Goal: Contribute content: Add original content to the website for others to see

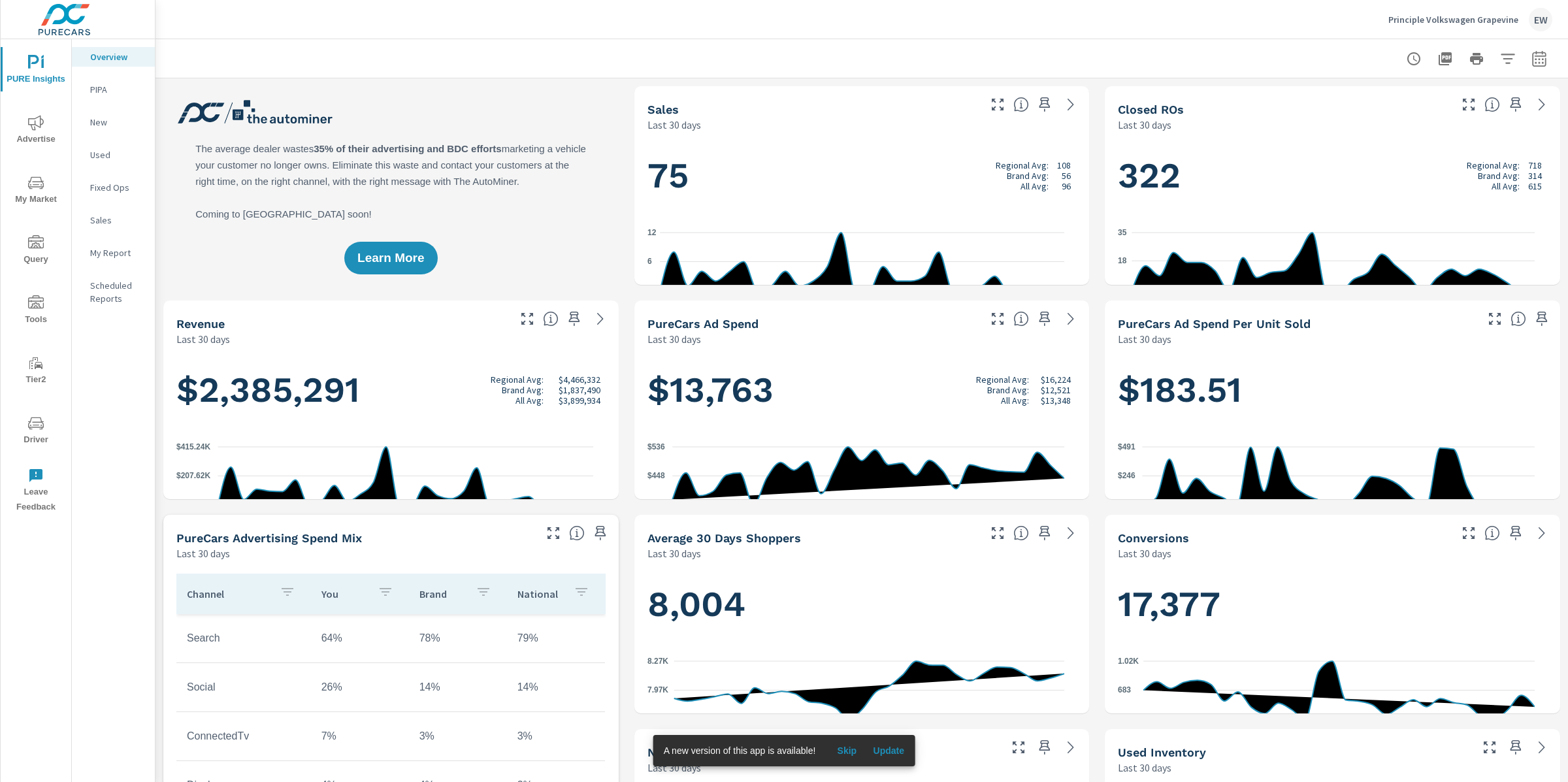
click at [904, 753] on span "Update" at bounding box center [888, 750] width 31 height 12
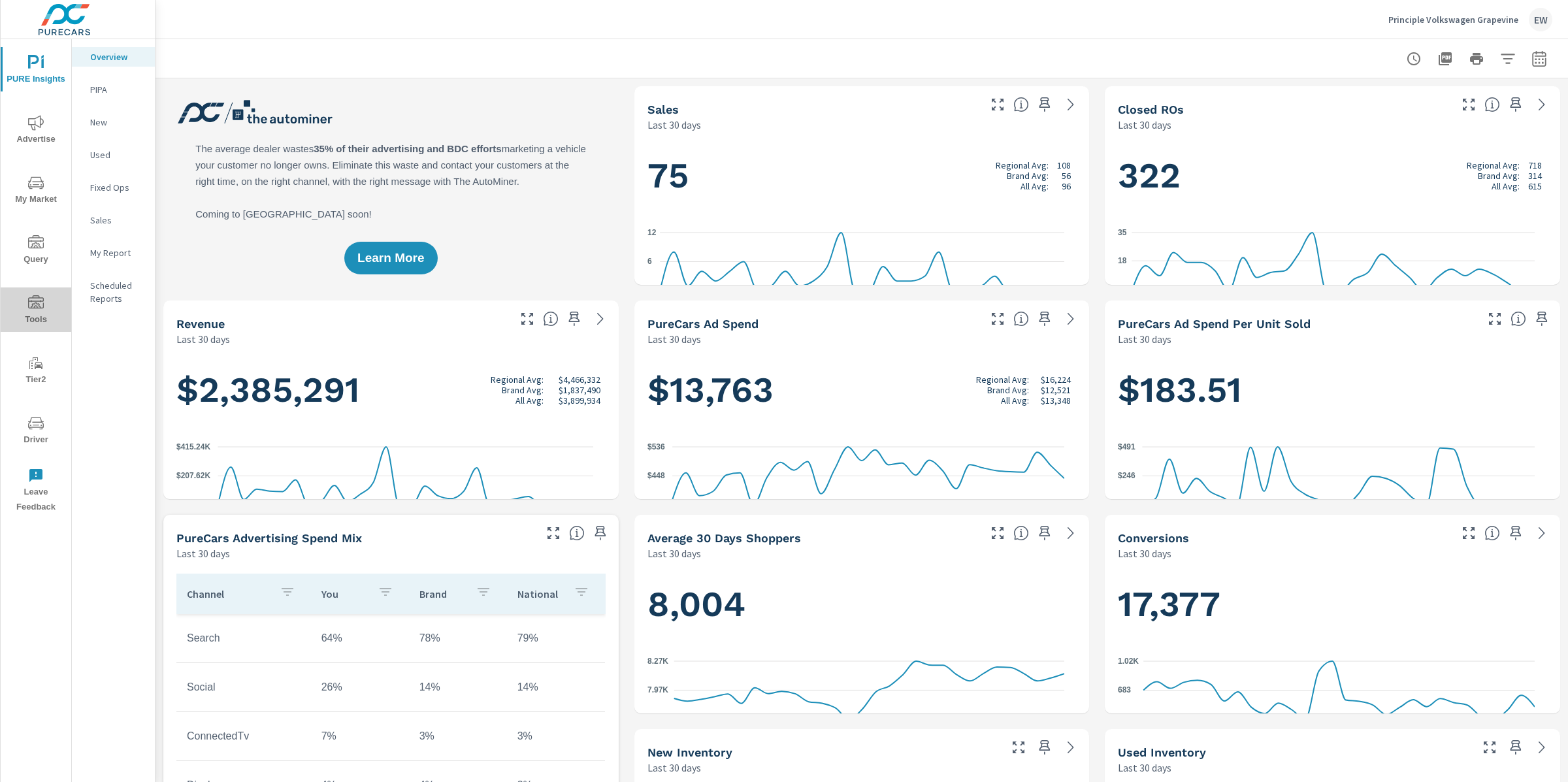
click at [34, 300] on icon "nav menu" at bounding box center [36, 304] width 16 height 16
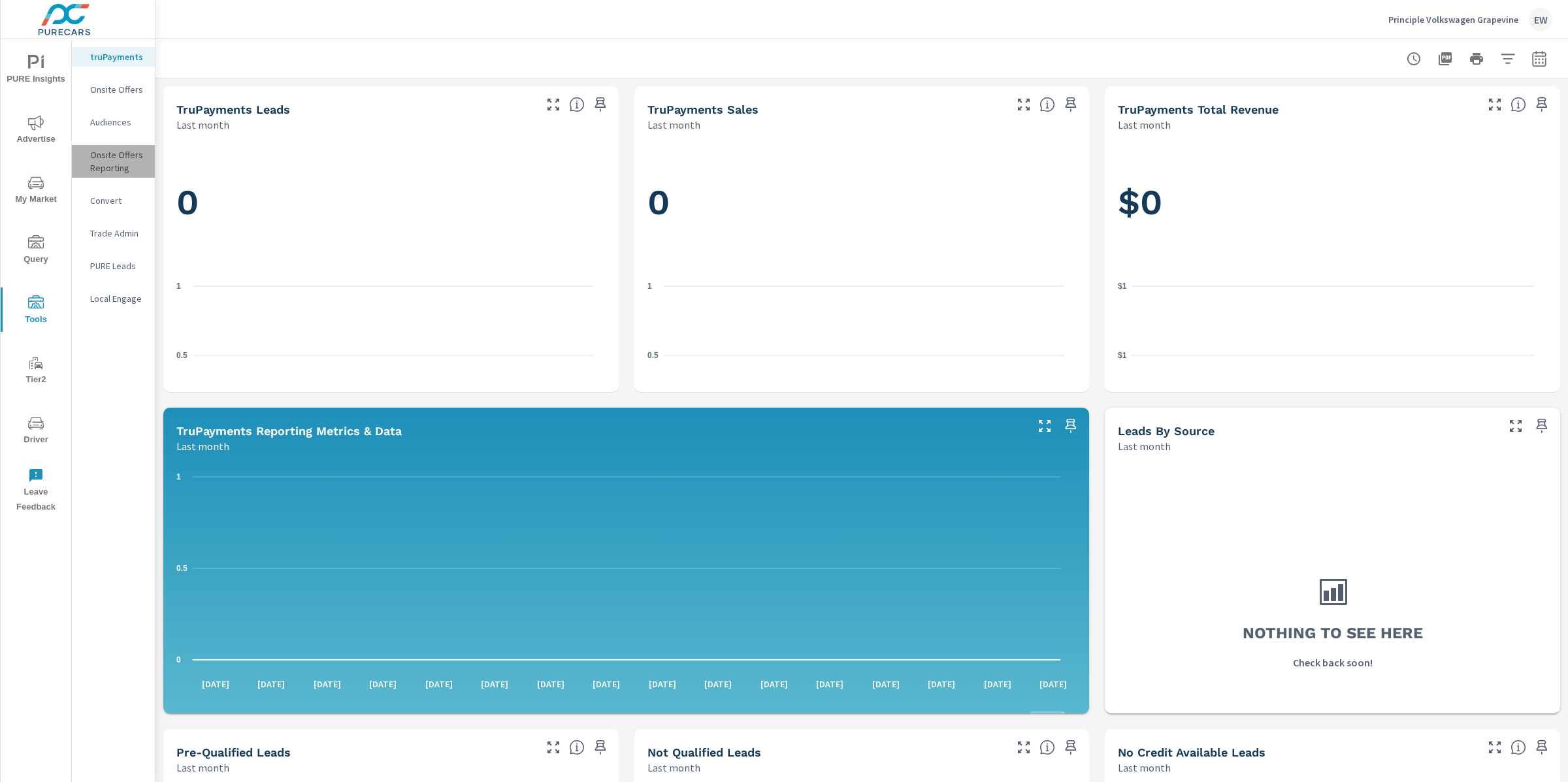
click at [112, 175] on p "Onsite Offers Reporting" at bounding box center [117, 161] width 54 height 26
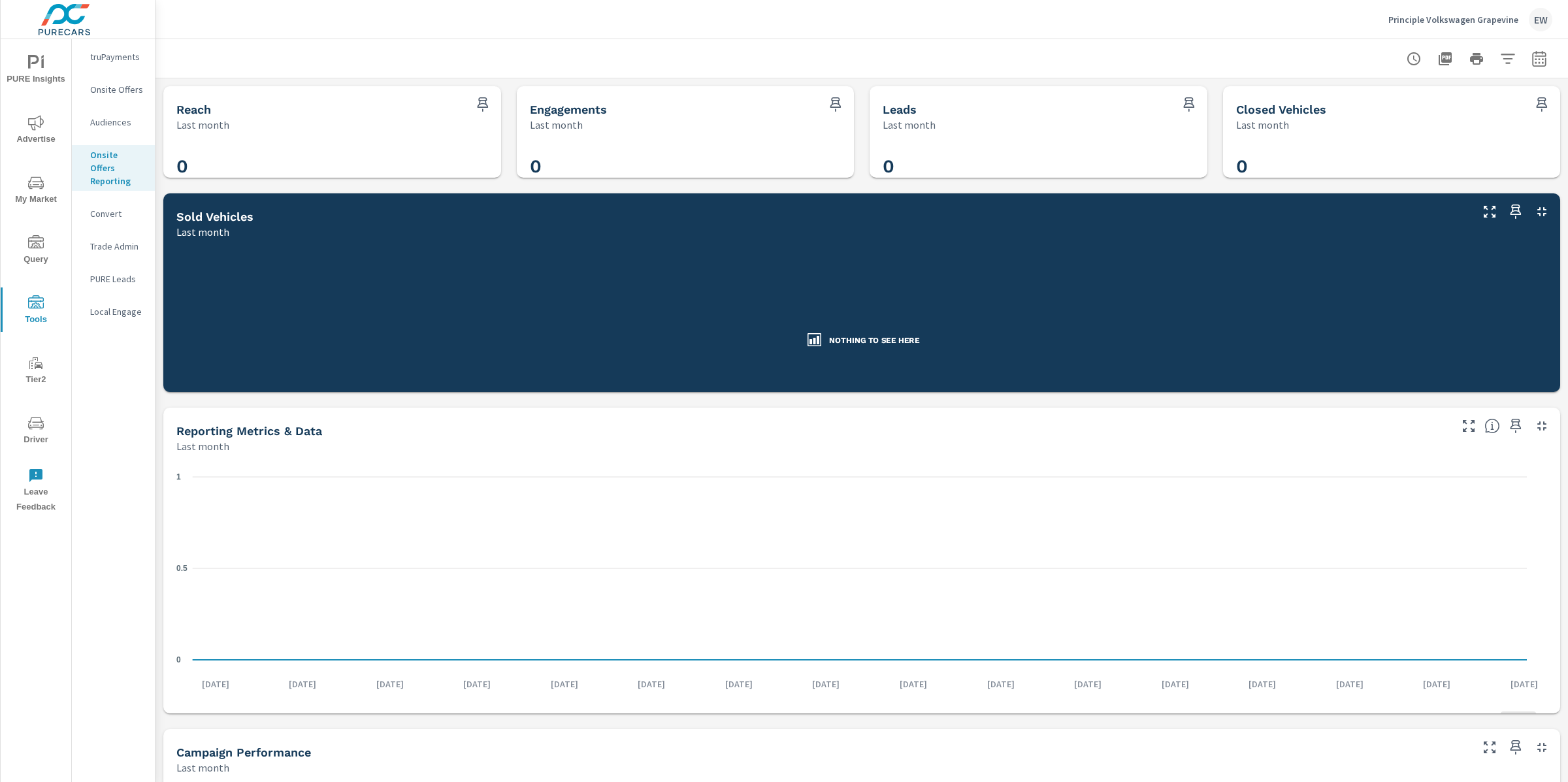
click at [106, 96] on p "Onsite Offers" at bounding box center [117, 89] width 54 height 13
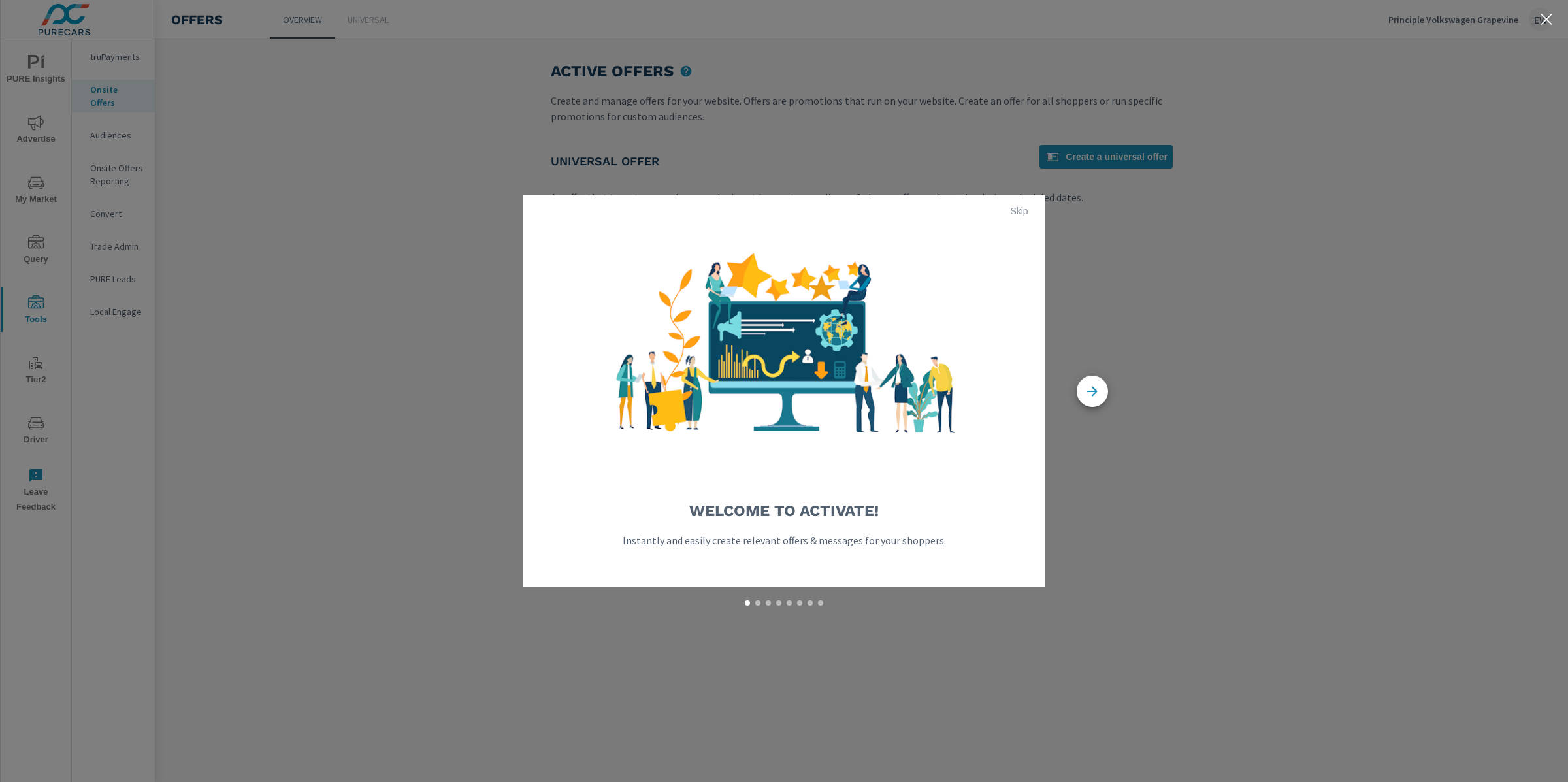
click at [1023, 213] on span "Skip" at bounding box center [1019, 211] width 31 height 12
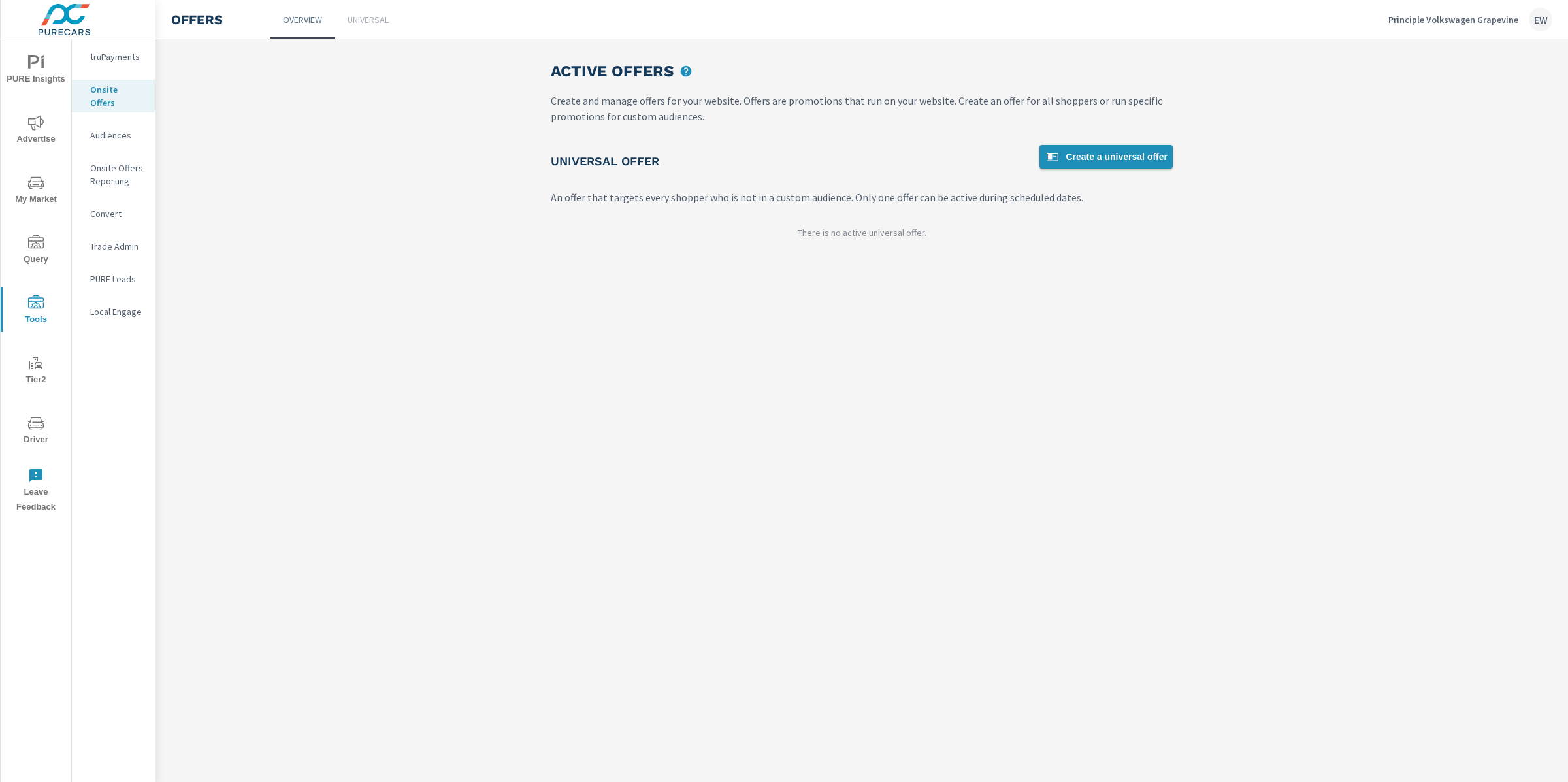
click at [1094, 165] on span "Create a universal offer" at bounding box center [1106, 157] width 123 height 16
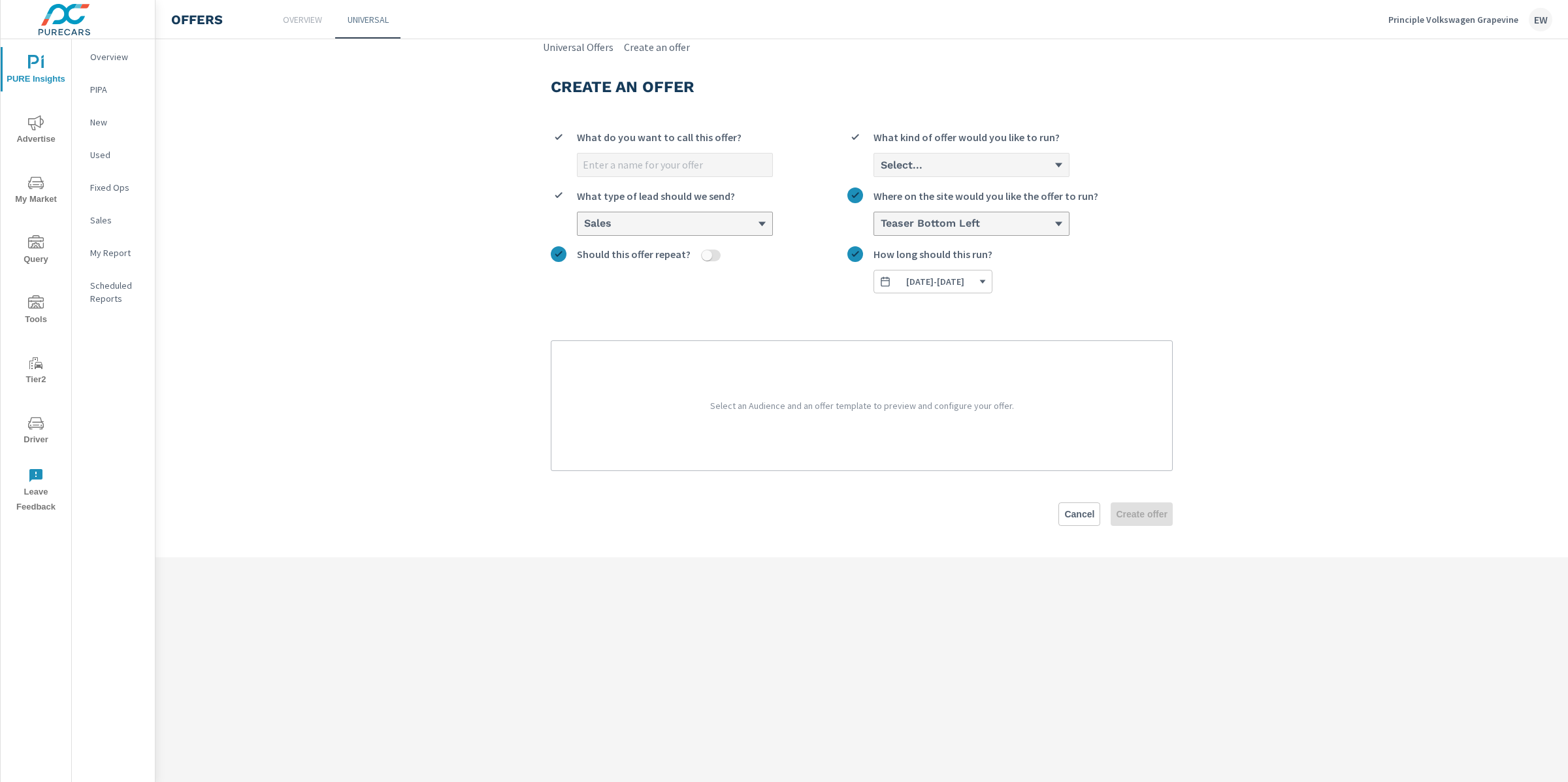
click at [611, 176] on input "What do you want to call this offer?" at bounding box center [675, 165] width 195 height 23
type input "[DATE]"
click at [904, 247] on p "Custom with countdown" at bounding box center [939, 239] width 110 height 16
click at [881, 171] on input "option Custom with countdown focused, 3 of 3. 3 results available. Use Up and D…" at bounding box center [881, 165] width 2 height 12
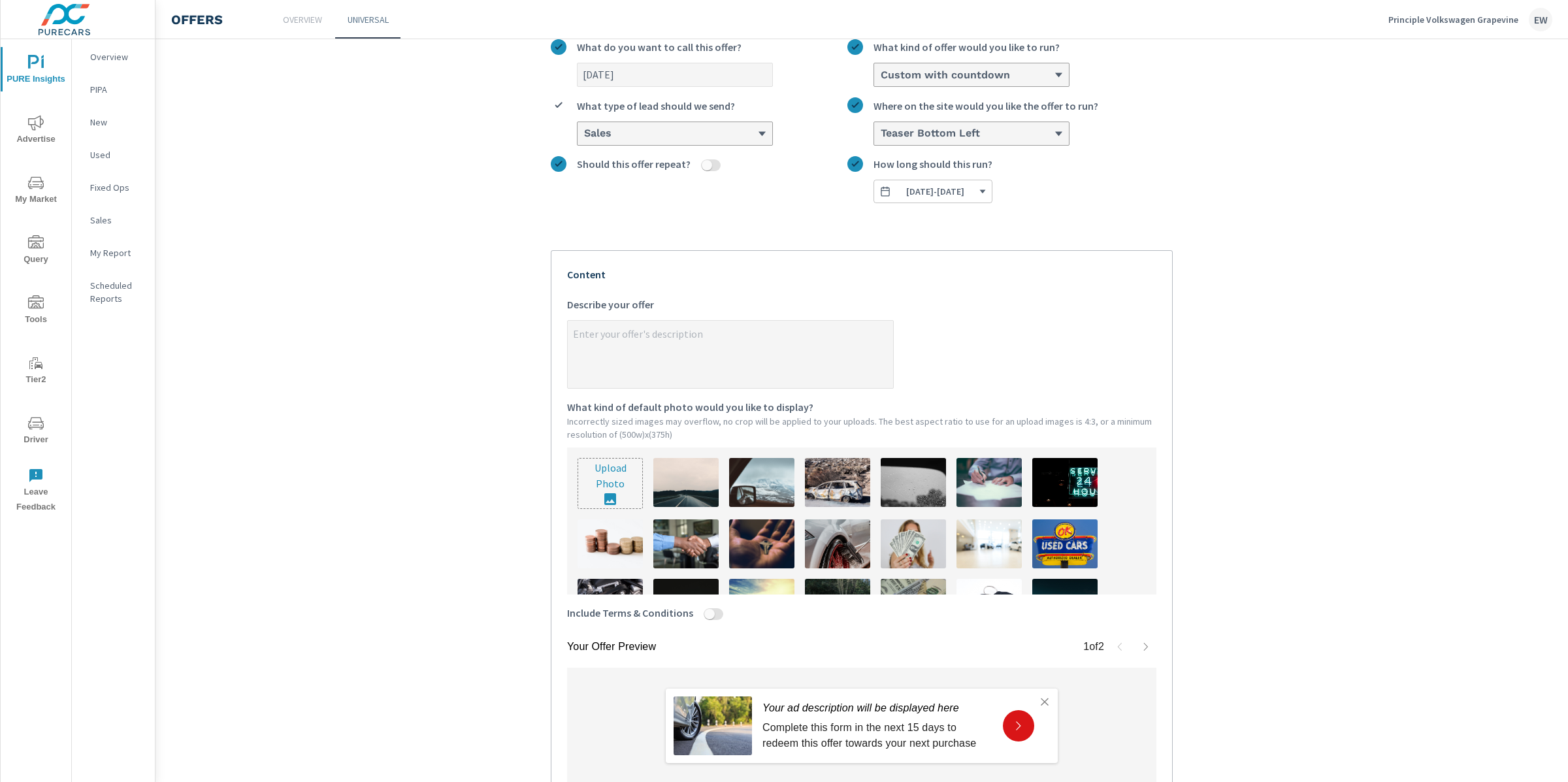
scroll to position [91, 0]
type textarea "x"
click at [567, 369] on textarea "x Describe your offer" at bounding box center [730, 354] width 325 height 65
type textarea "L"
type textarea "x"
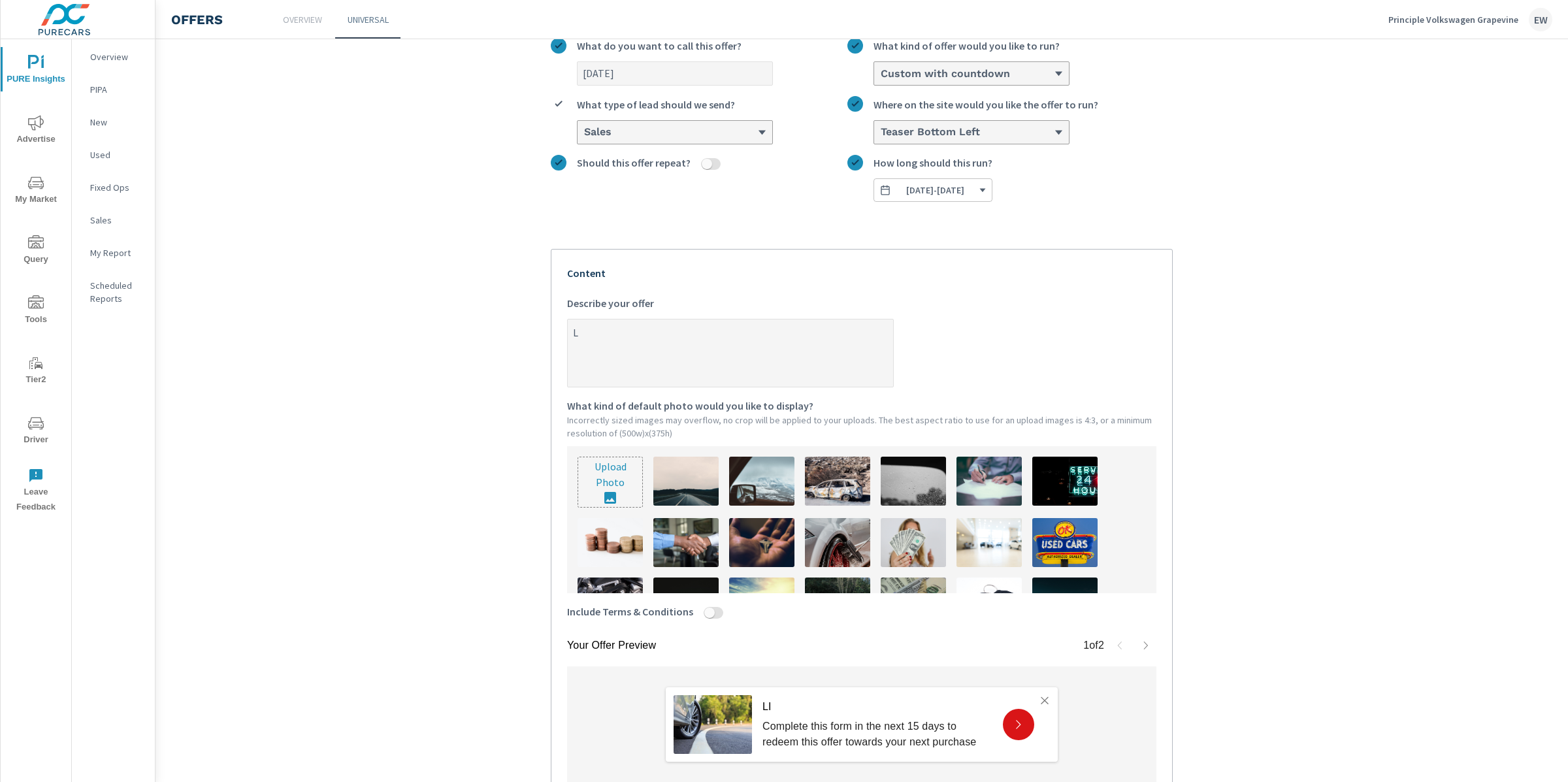
type textarea "LI"
type textarea "x"
type textarea "LIM"
type textarea "x"
type textarea "LIMI"
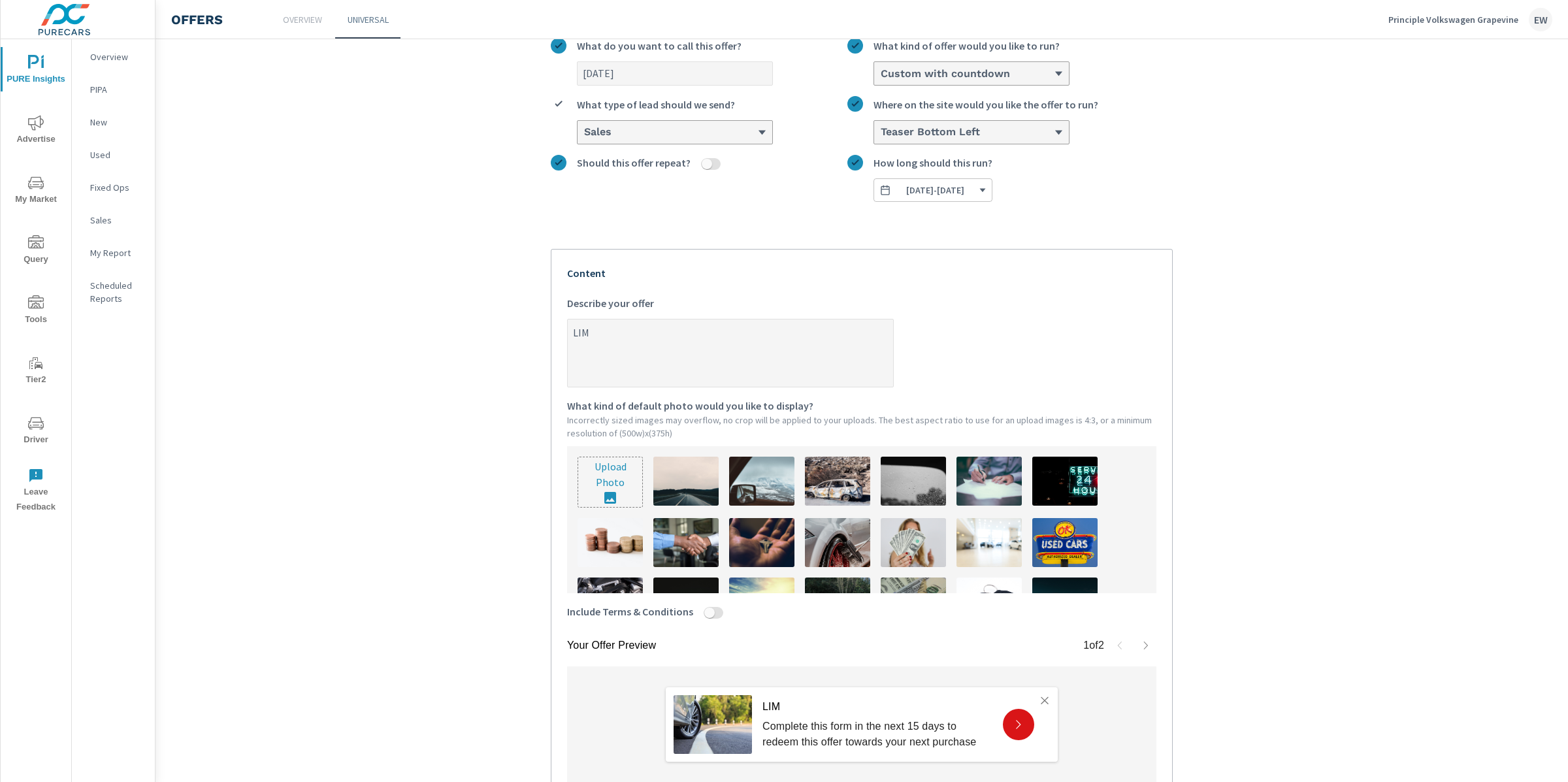
type textarea "x"
type textarea "LIMIT"
type textarea "x"
type textarea "LIMITE"
type textarea "x"
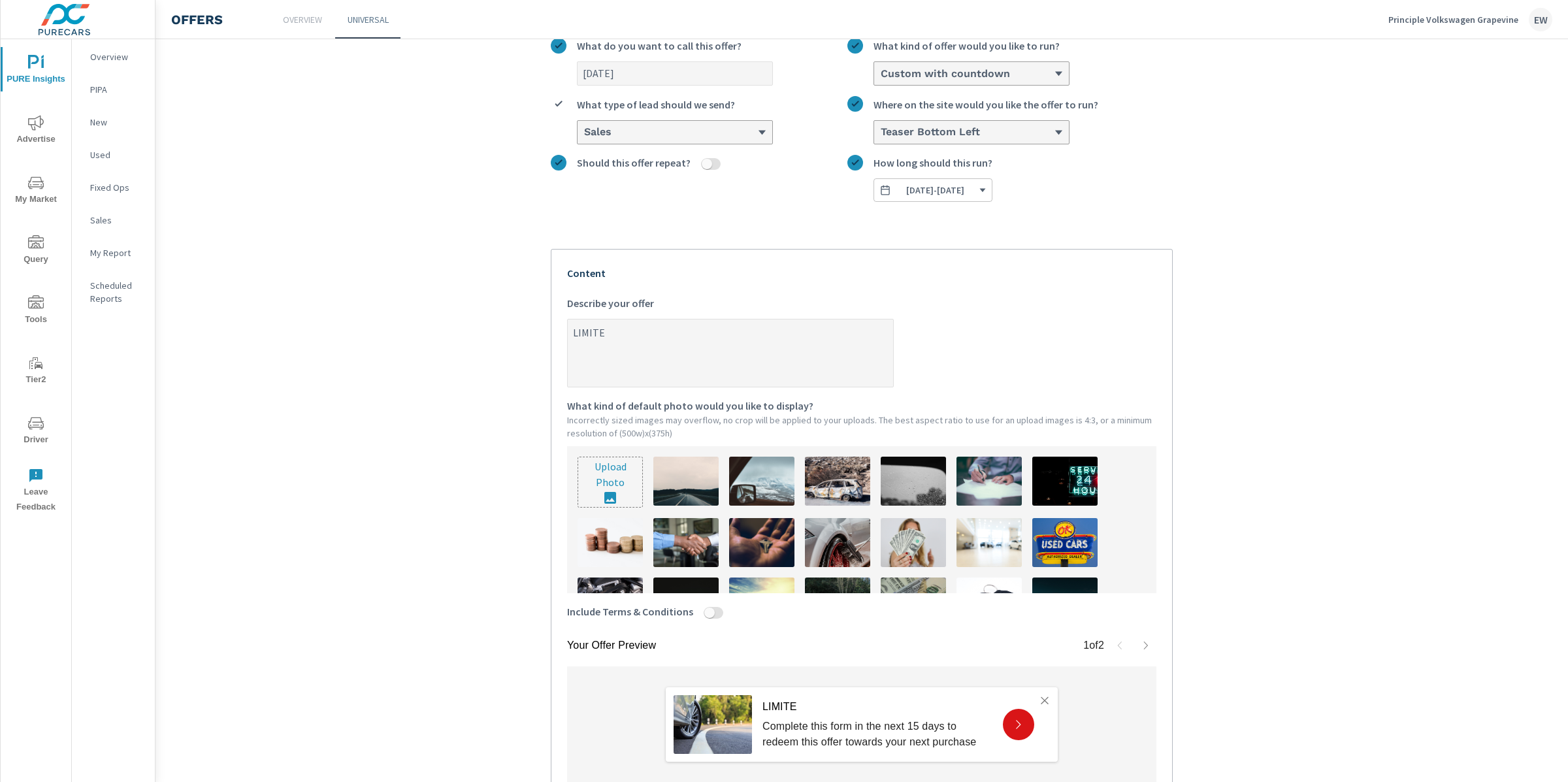
type textarea "LIMITED"
type textarea "x"
type textarea "LIMITED"
type textarea "x"
type textarea "LIMITED T"
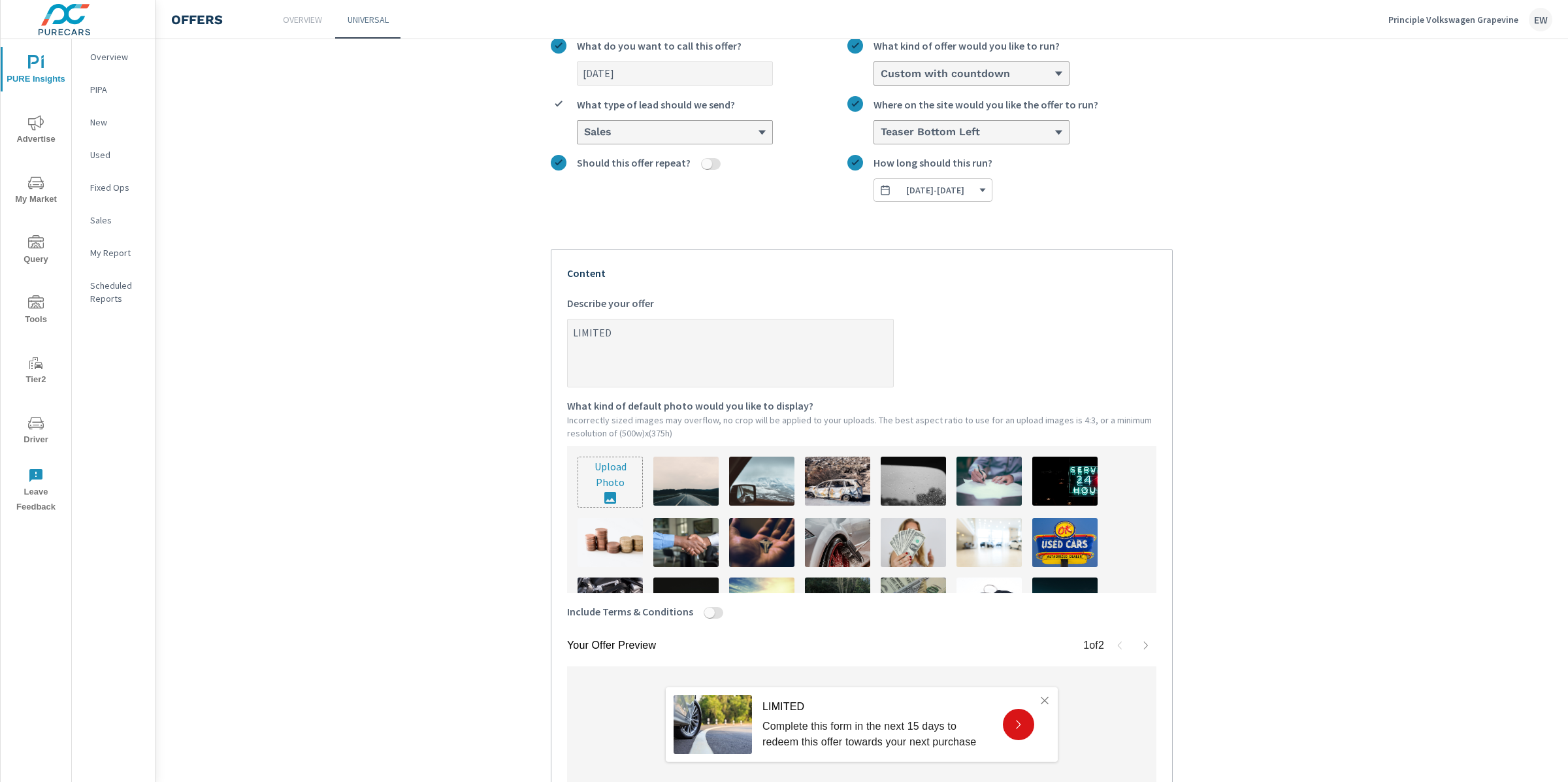
type textarea "x"
type textarea "LIMITED TI"
type textarea "x"
type textarea "LIMITED [PERSON_NAME]"
type textarea "x"
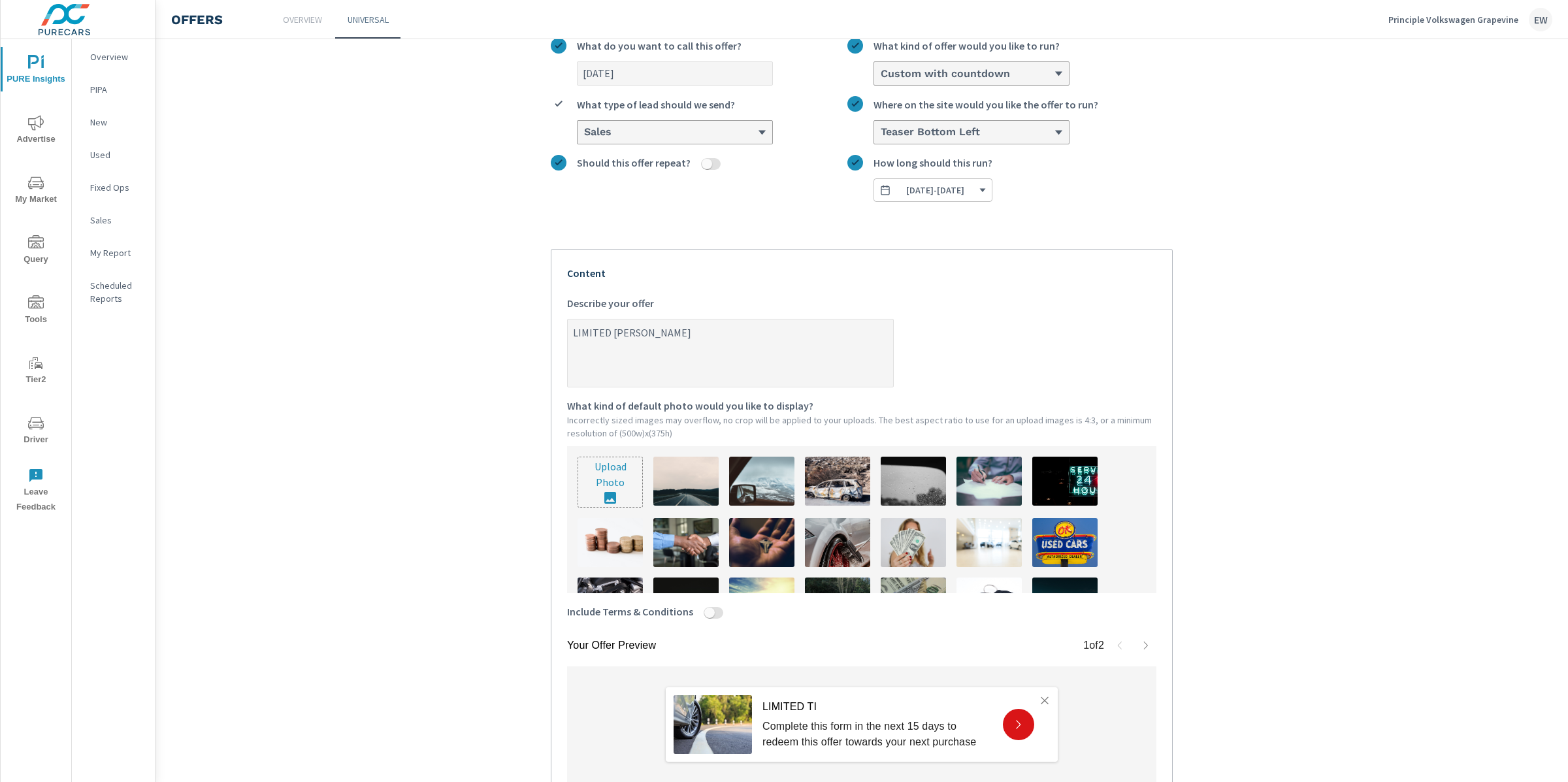
type textarea "LIMITED TIME"
type textarea "x"
type textarea "LIMITED TIME"
type textarea "x"
type textarea "LIMITED TIME O"
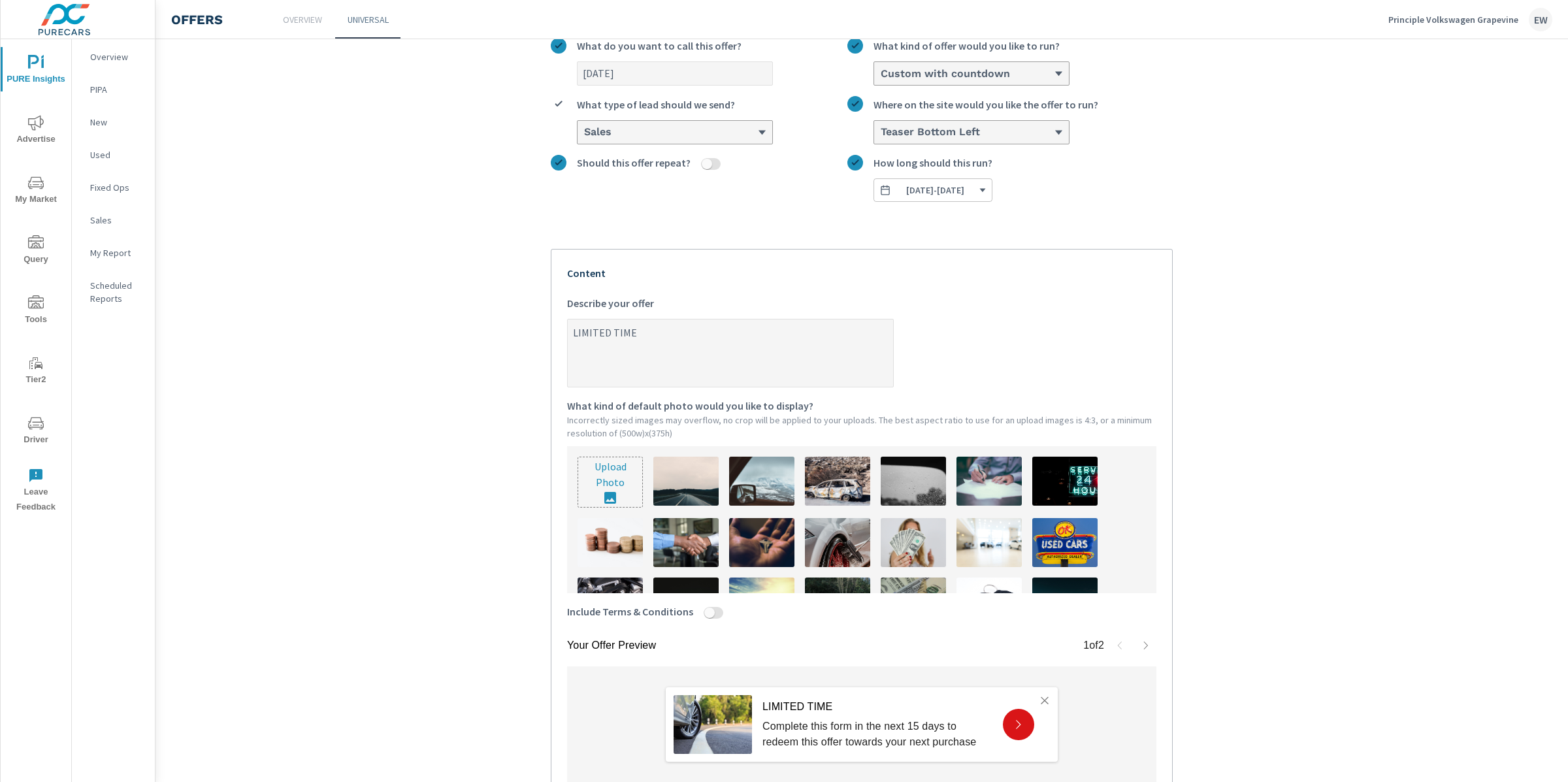
type textarea "x"
type textarea "LIMITED TIME OF"
type textarea "x"
type textarea "LIMITED TIME OFF"
type textarea "x"
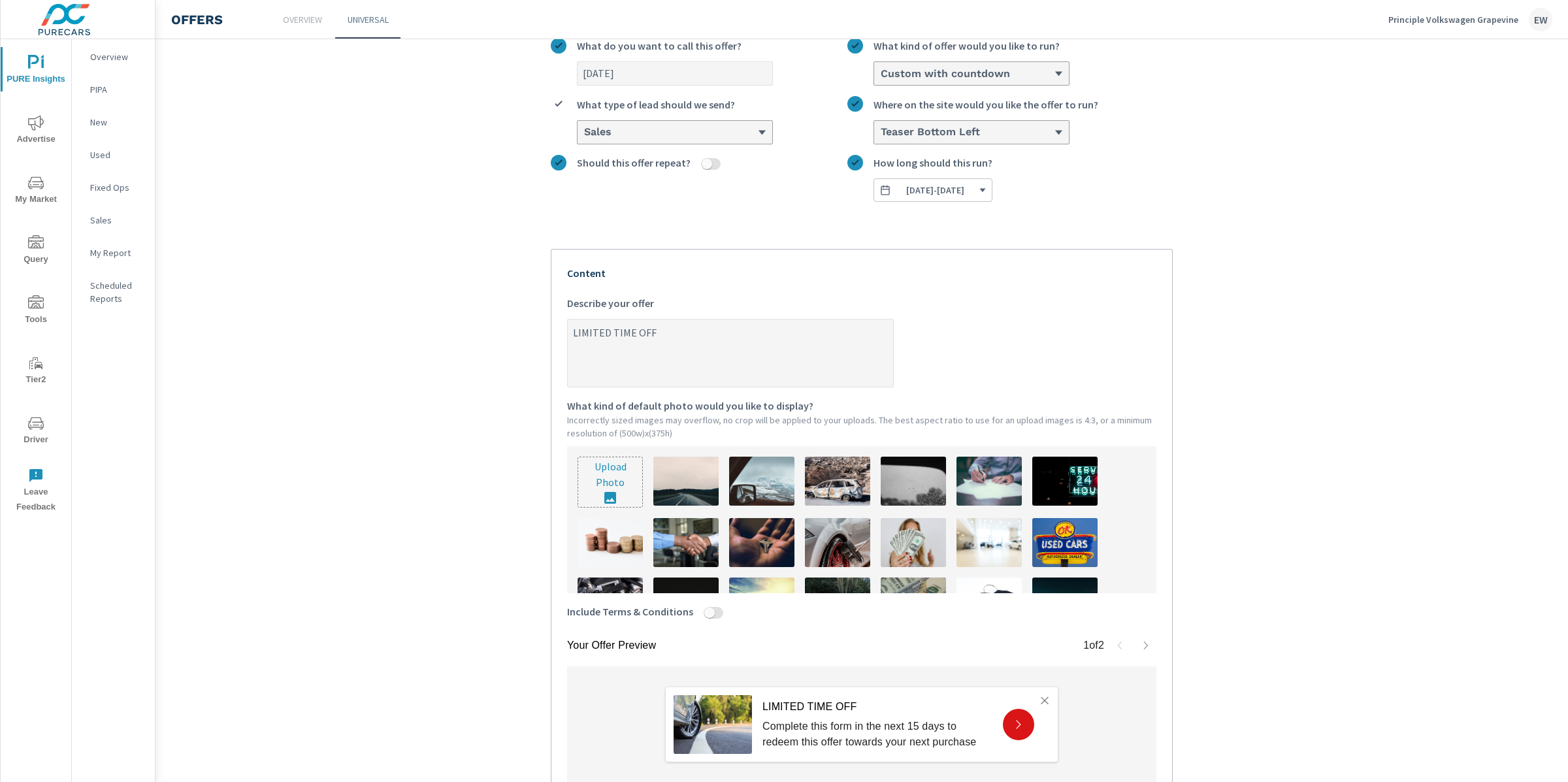
type textarea "LIMITED TIME OFFE"
type textarea "x"
type textarea "LIMITED TIME OFFER"
type textarea "x"
type textarea "LIMITED TIME OFFER!"
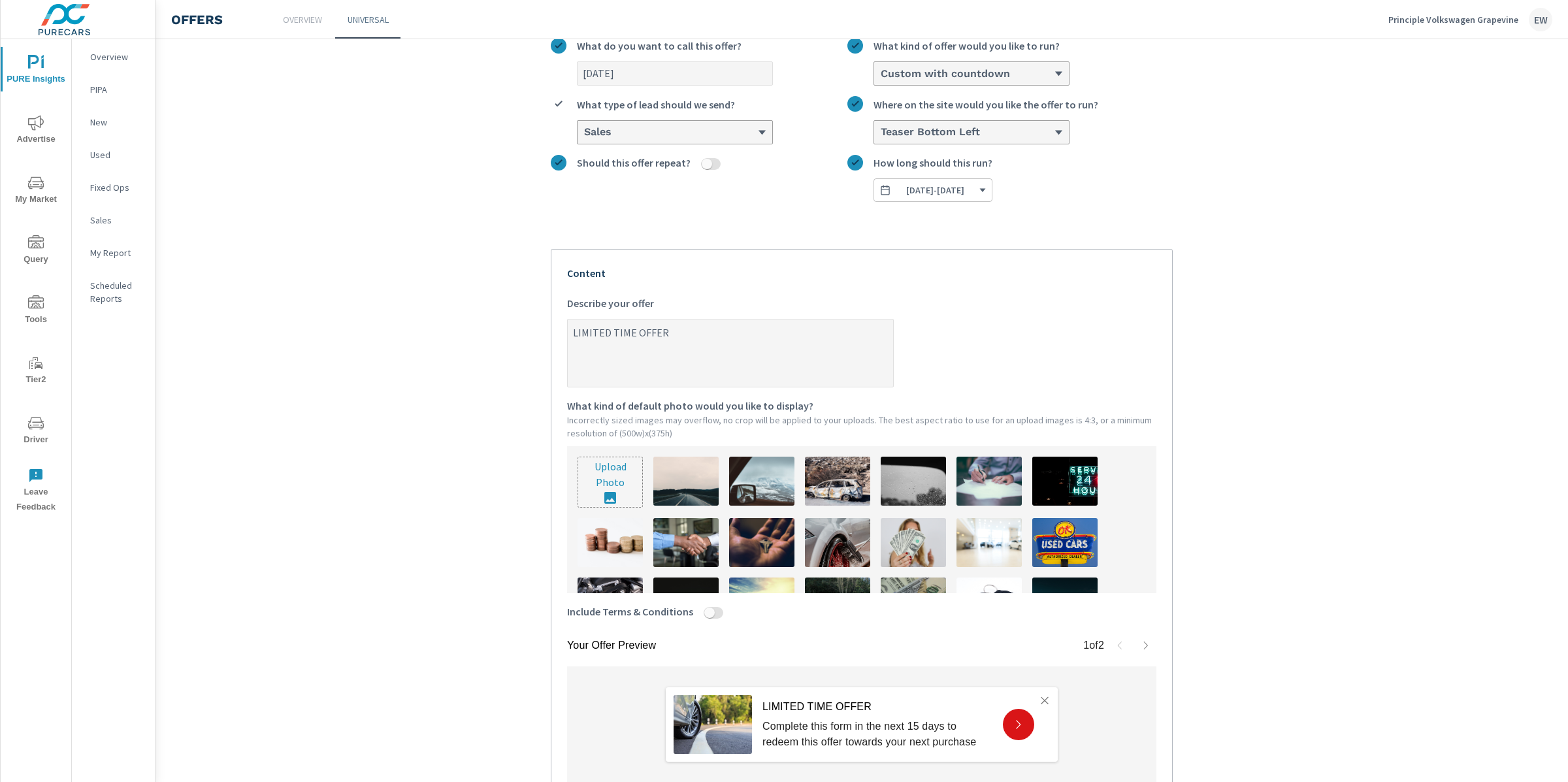
type textarea "x"
type textarea "LIMITED TIME OFFER!"
type textarea "x"
type textarea "LIMITED TIME OFFER!"
type textarea "x"
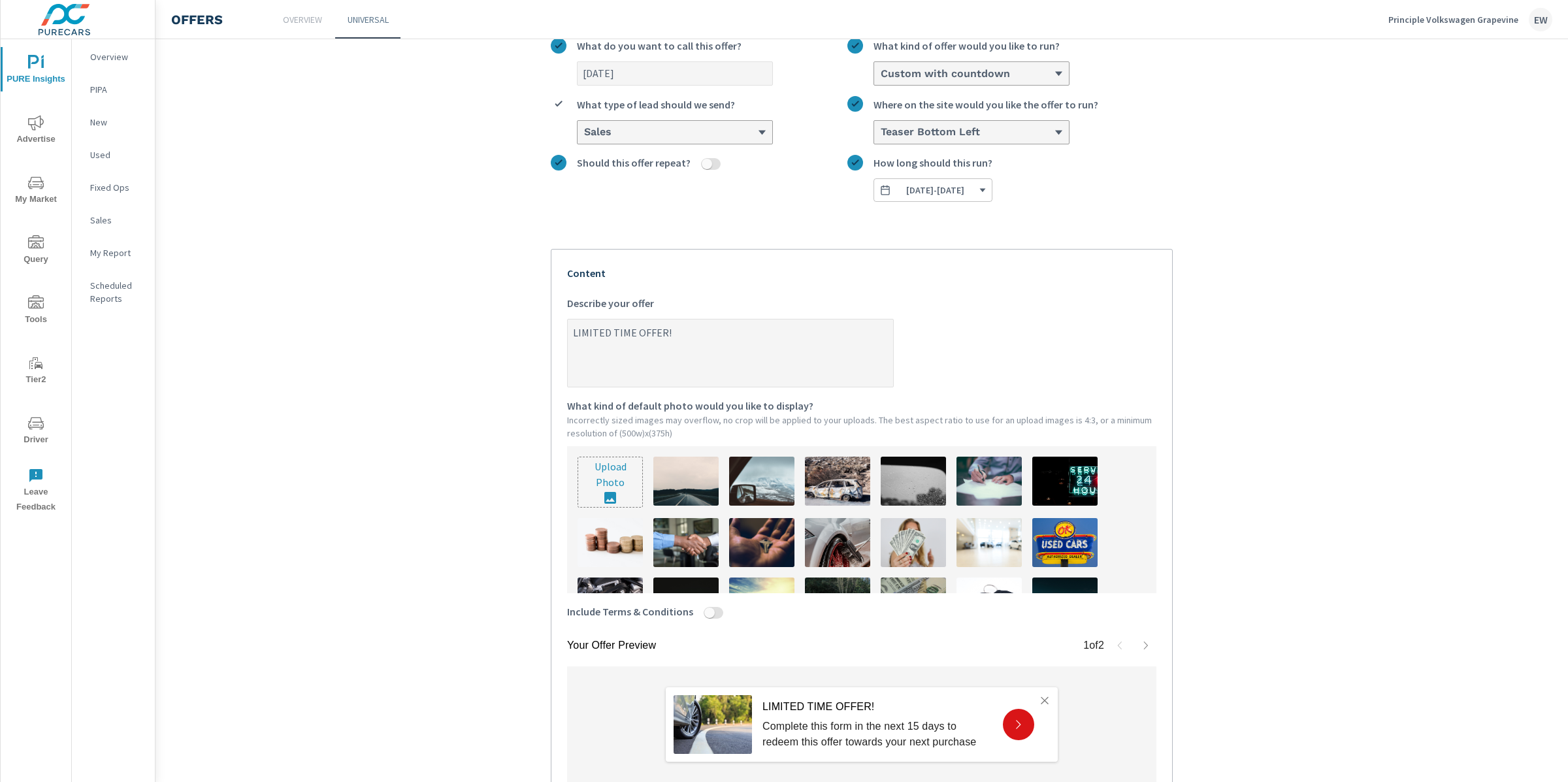
type textarea "LIMITED TIME OFFER! E"
type textarea "x"
type textarea "LIMITED TIME OFFER! Ex"
type textarea "x"
type textarea "LIMITED TIME OFFER! Ext"
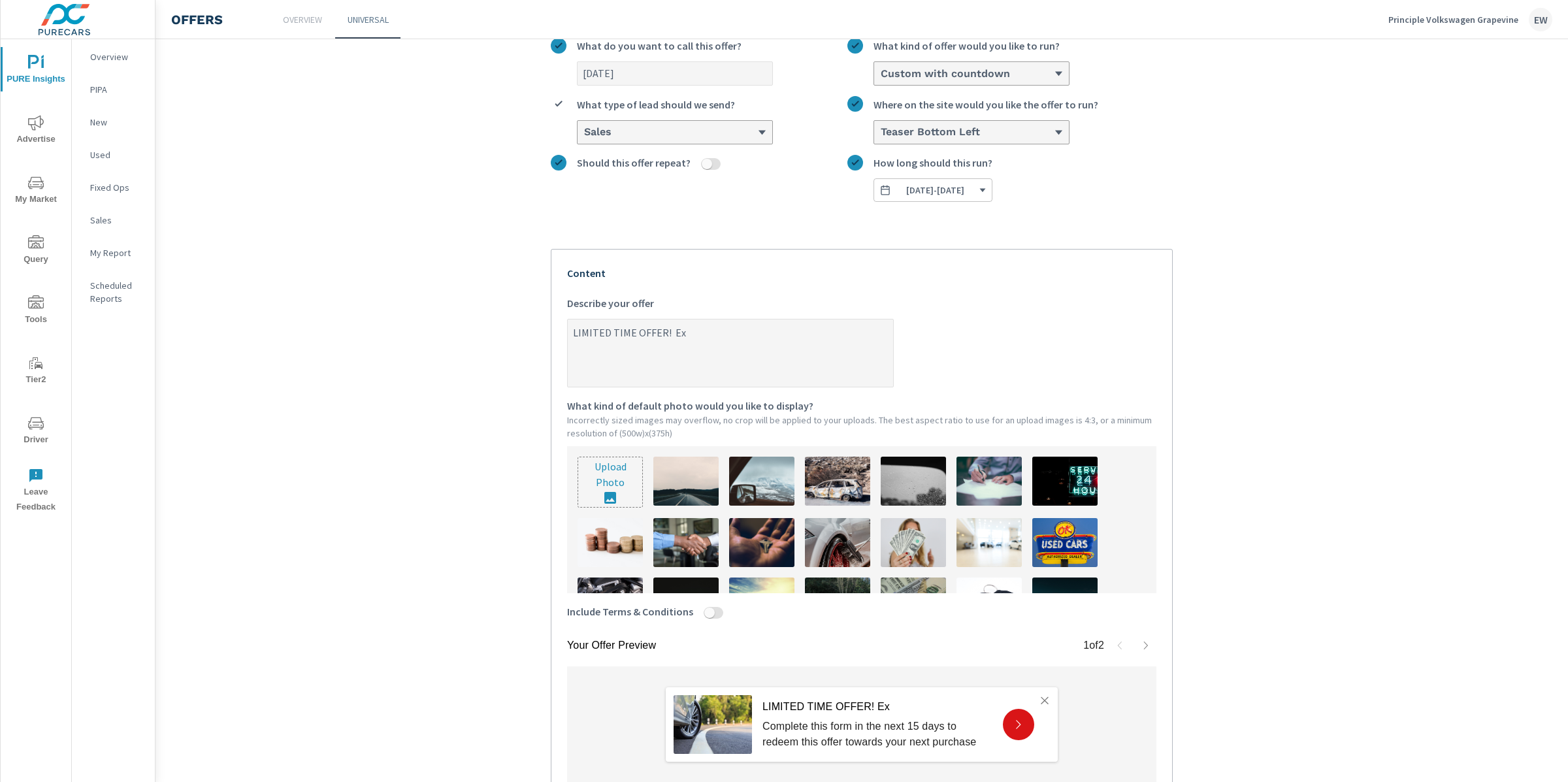
type textarea "x"
type textarea "LIMITED TIME OFFER! Extr"
type textarea "x"
type textarea "LIMITED TIME OFFER! Extra"
type textarea "x"
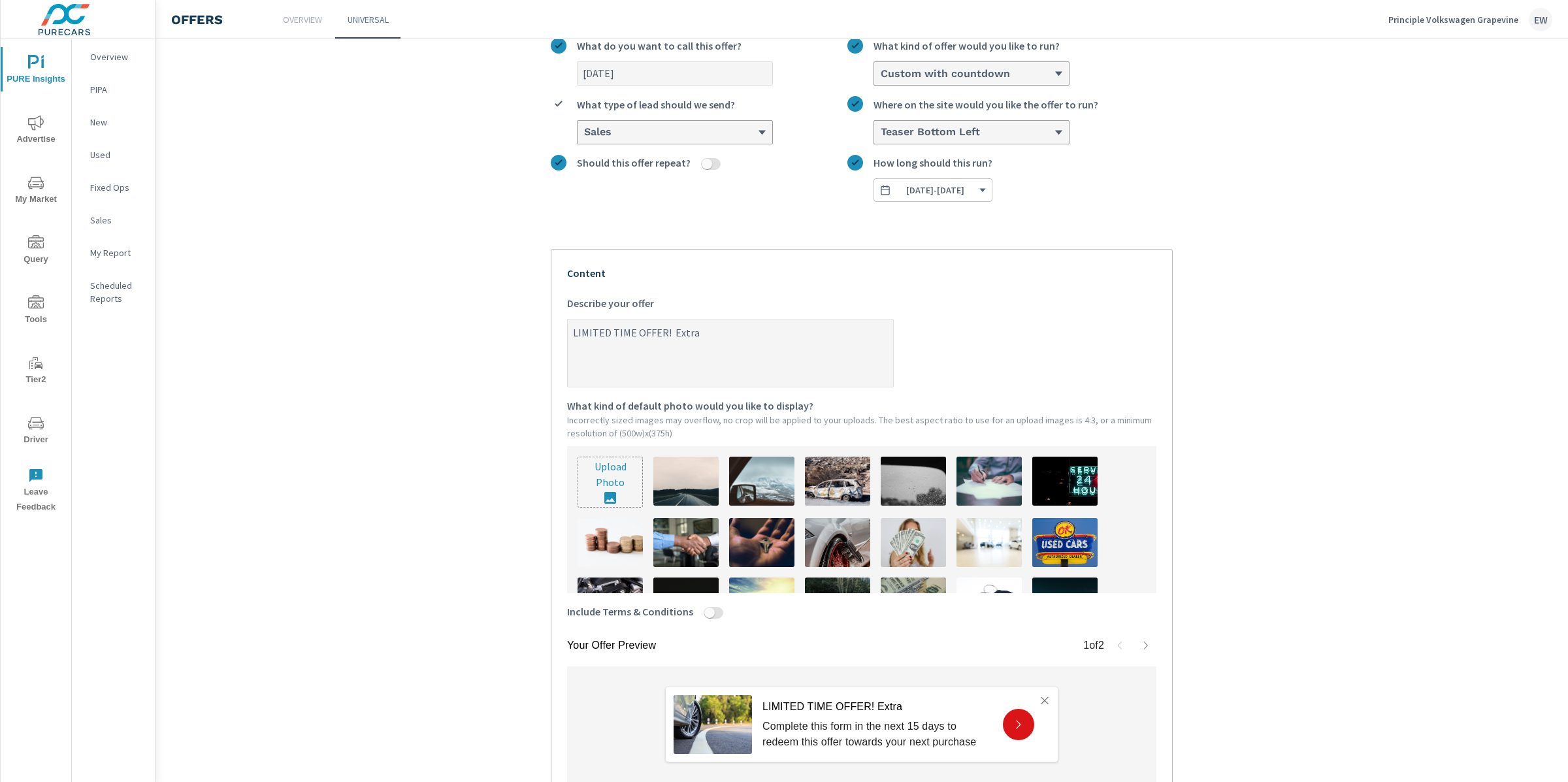
type textarea "LIMITED TIME OFFER! Extra"
type textarea "x"
type textarea "LIMITED TIME OFFER! Extra $"
type textarea "x"
type textarea "LIMITED TIME OFFER! Extra $5"
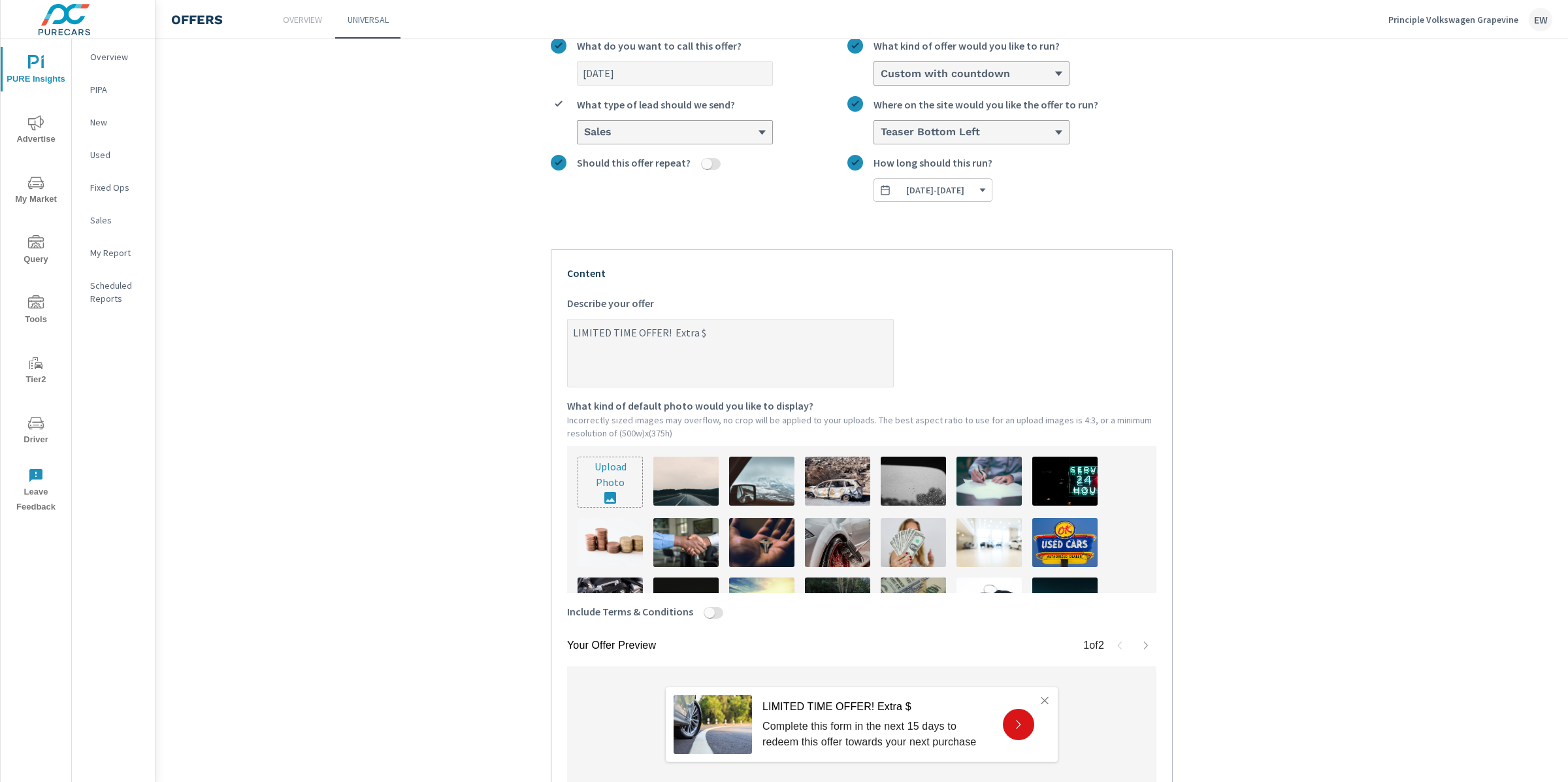
type textarea "x"
type textarea "LIMITED TIME OFFER! Extra $50"
type textarea "x"
type textarea "LIMITED TIME OFFER! Extra $500"
type textarea "x"
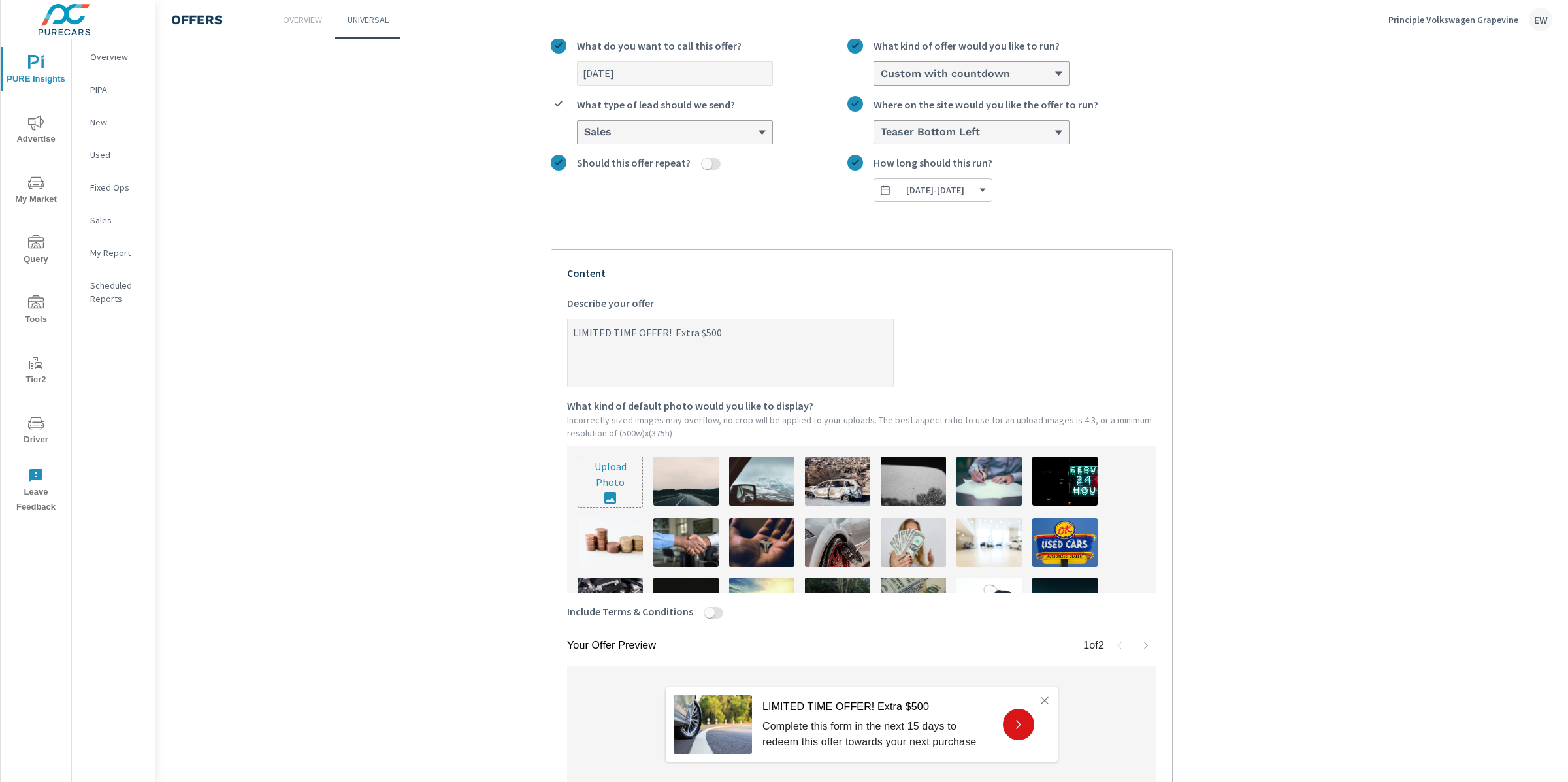
type textarea "LIMITED TIME OFFER! Extra $500"
type textarea "x"
type textarea "LIMITED TIME OFFER! Extra $500 o"
type textarea "x"
type textarea "LIMITED TIME OFFER! Extra $500 of"
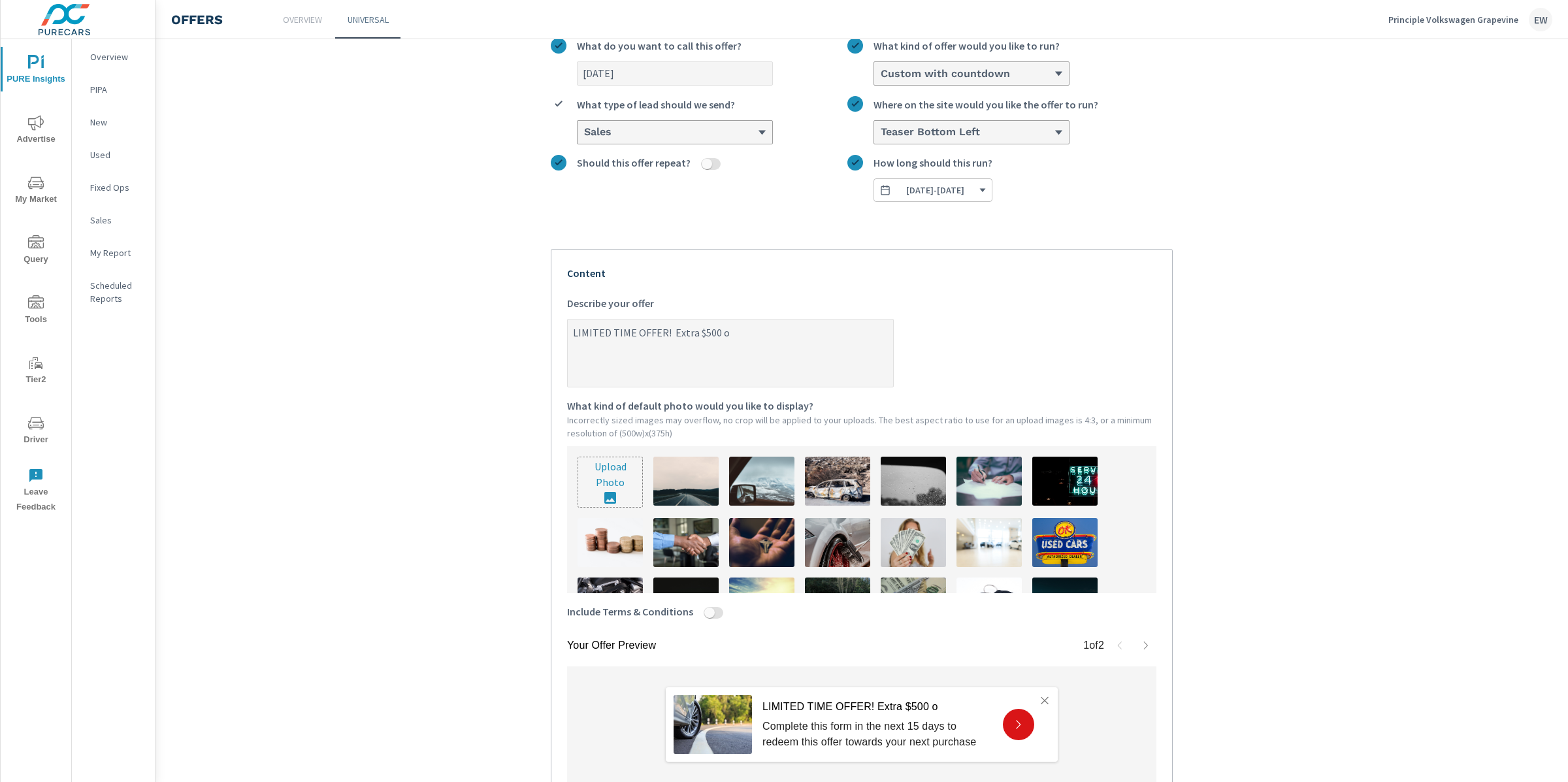
type textarea "x"
type textarea "LIMITED TIME OFFER! Extra $500 off"
type textarea "x"
type textarea "LIMITED TIME OFFER! Extra $500 off"
type textarea "x"
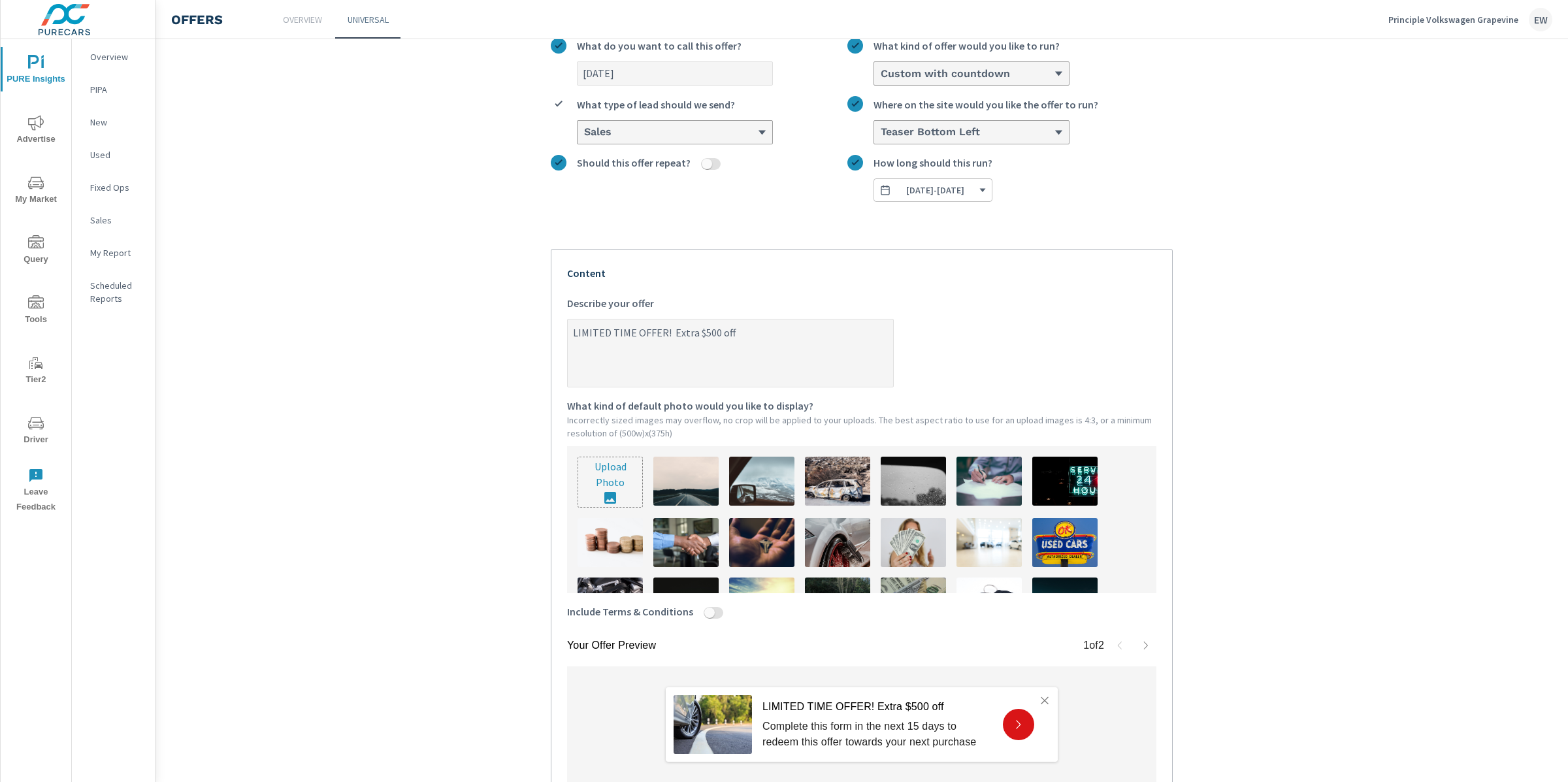
type textarea "LIMITED TIME OFFER! Extra $500 off a"
type textarea "x"
type textarea "LIMITED TIME OFFER! Extra $500 off an"
type textarea "x"
type textarea "LIMITED TIME OFFER! Extra $500 off any"
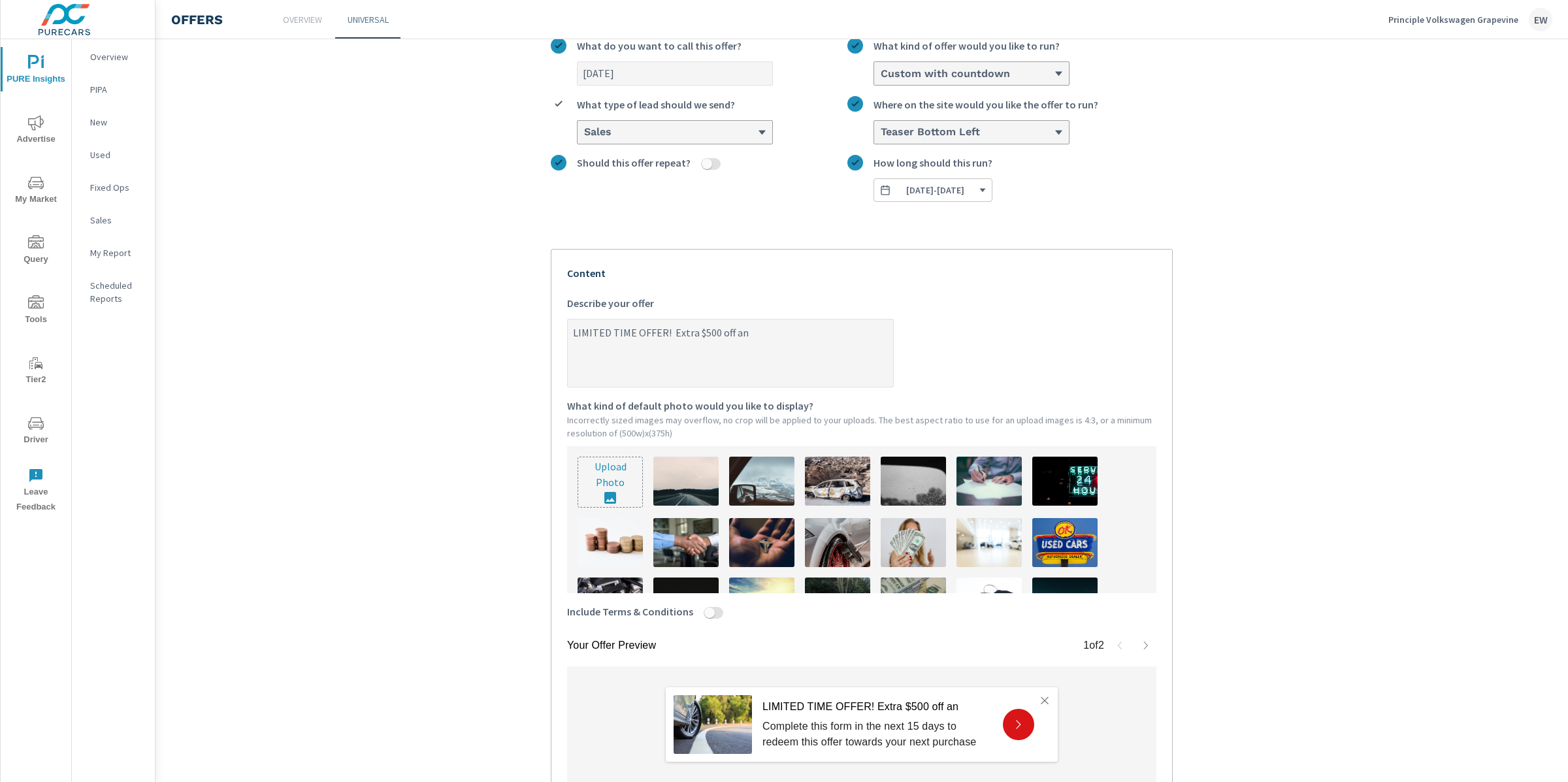
type textarea "x"
type textarea "LIMITED TIME OFFER! Extra $500 off any"
type textarea "x"
type textarea "LIMITED TIME OFFER! Extra $500 off any n"
type textarea "x"
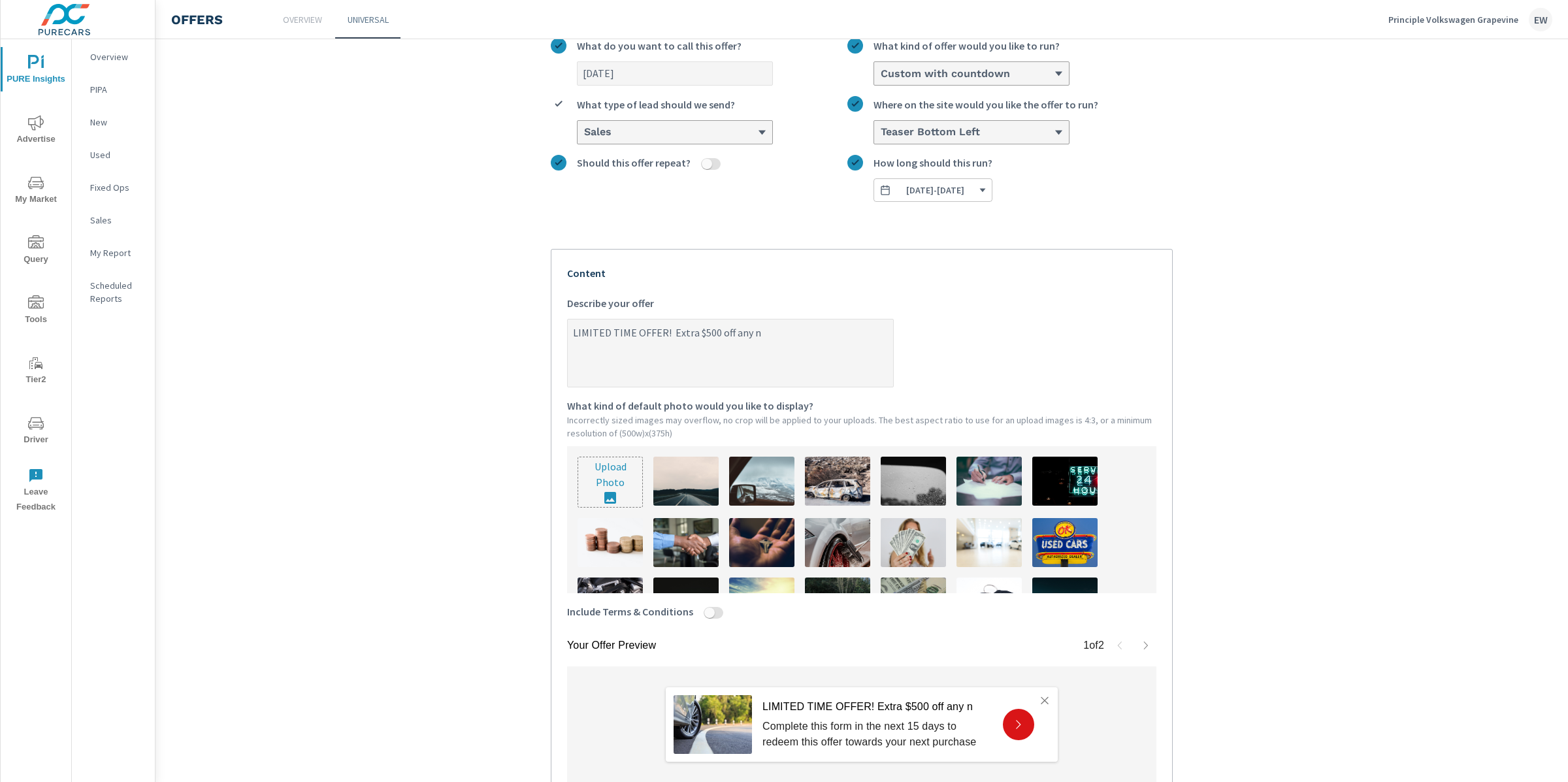
type textarea "LIMITED TIME OFFER! Extra $500 off any ne"
type textarea "x"
type textarea "LIMITED TIME OFFER! Extra $500 off any new"
type textarea "x"
type textarea "LIMITED TIME OFFER! Extra $500 off any new"
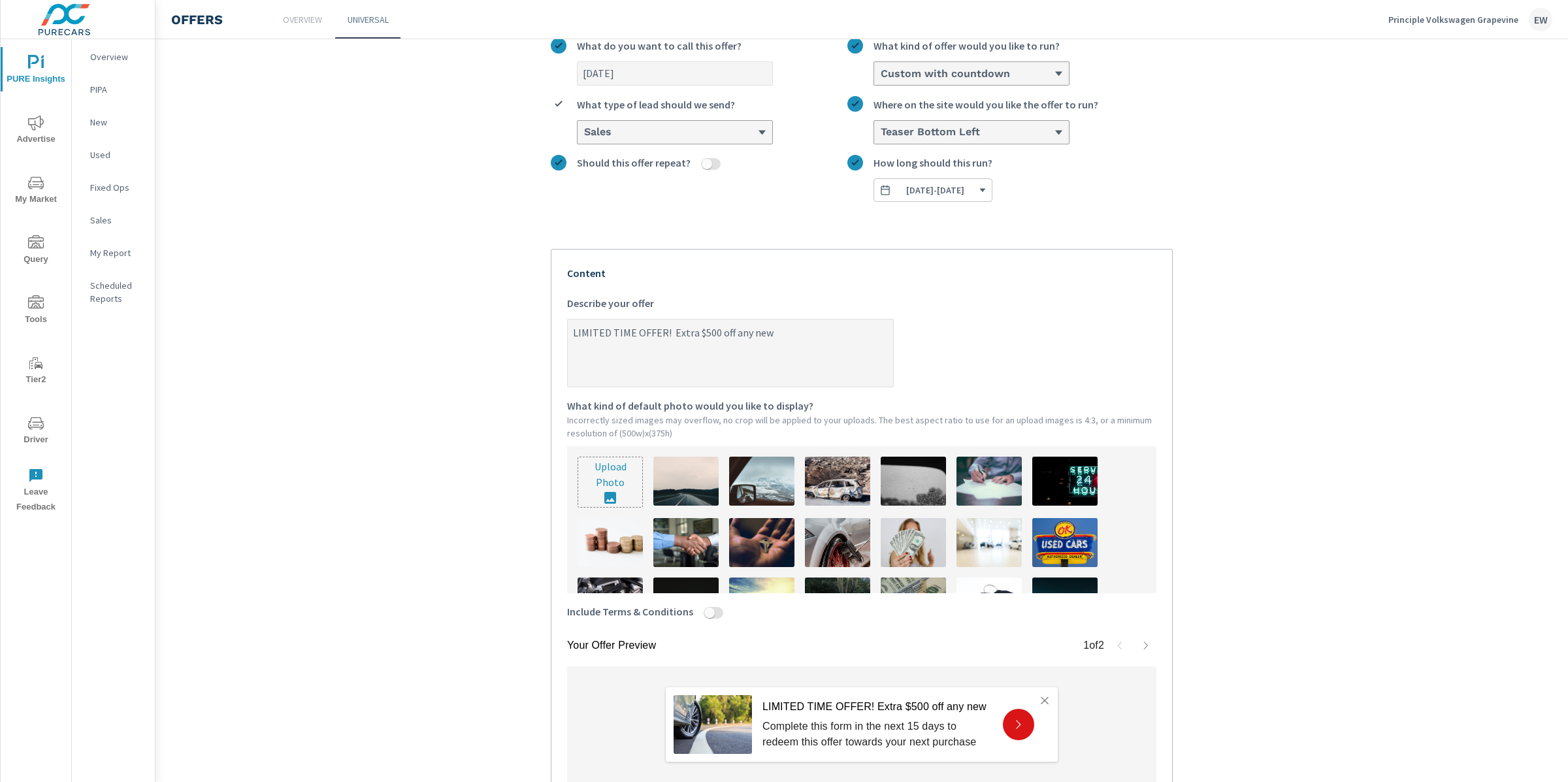
type textarea "x"
type textarea "LIMITED TIME OFFER! Extra $500 off any new v"
type textarea "x"
type textarea "LIMITED TIME OFFER! Extra $500 off any new ve"
type textarea "x"
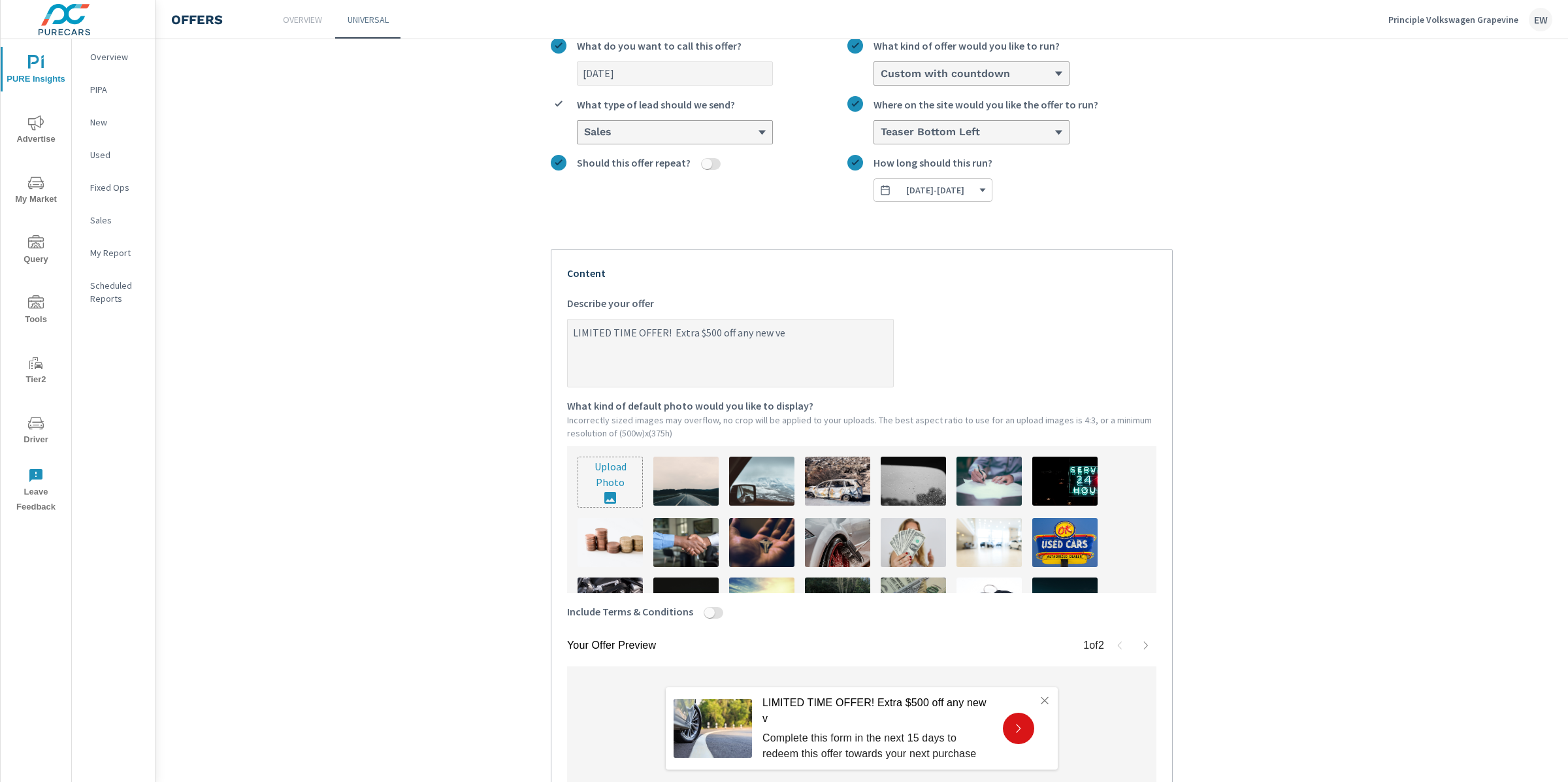
type textarea "LIMITED TIME OFFER! Extra $500 off any new veh"
type textarea "x"
type textarea "LIMITED TIME OFFER! Extra $500 off any new vehi"
type textarea "x"
type textarea "LIMITED TIME OFFER! Extra $500 off any new vehic"
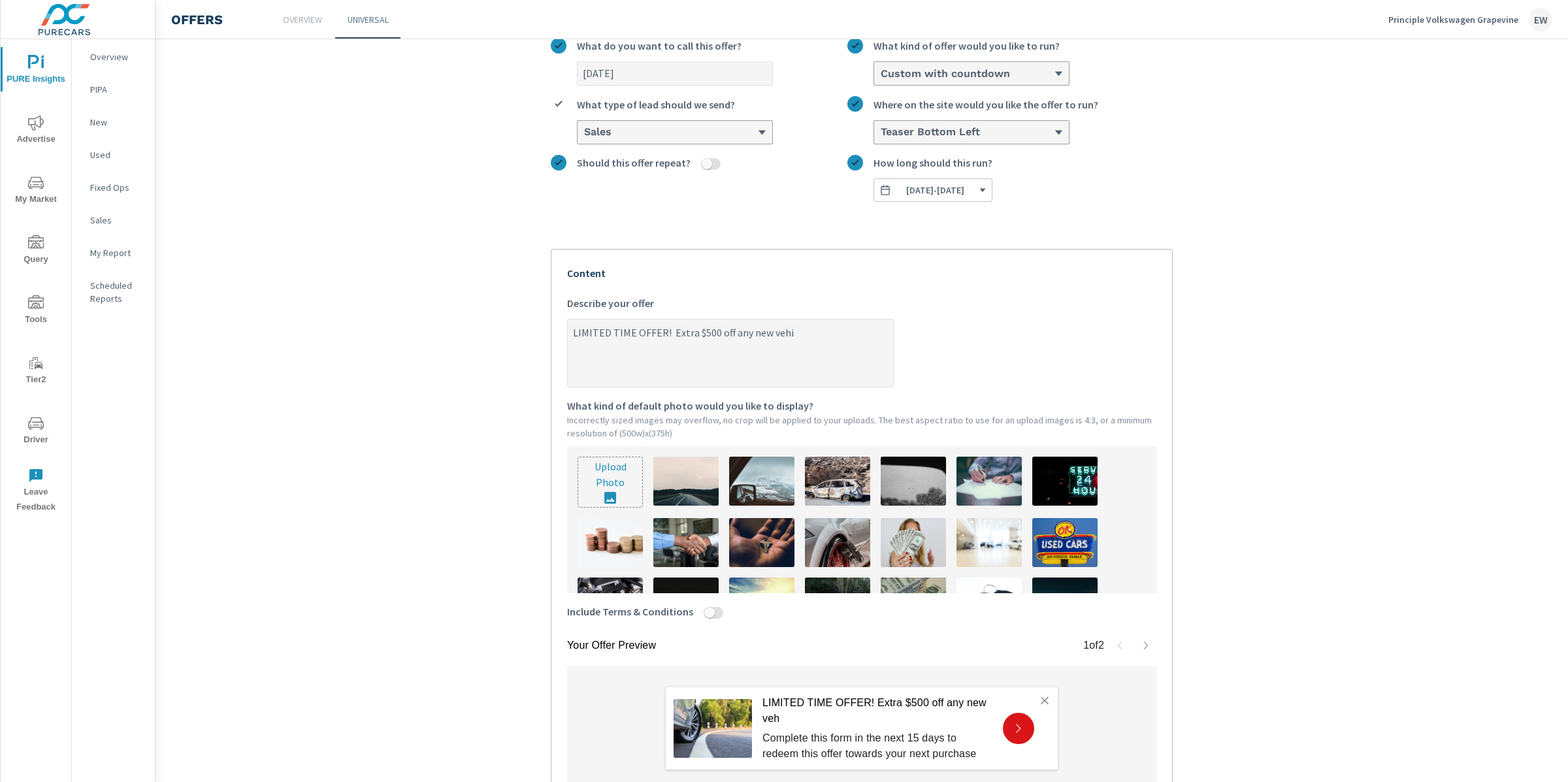
type textarea "x"
type textarea "LIMITED TIME OFFER! Extra $500 off any new vehicl"
type textarea "x"
type textarea "LIMITED TIME OFFER! Extra $500 off any new vehicle"
type textarea "x"
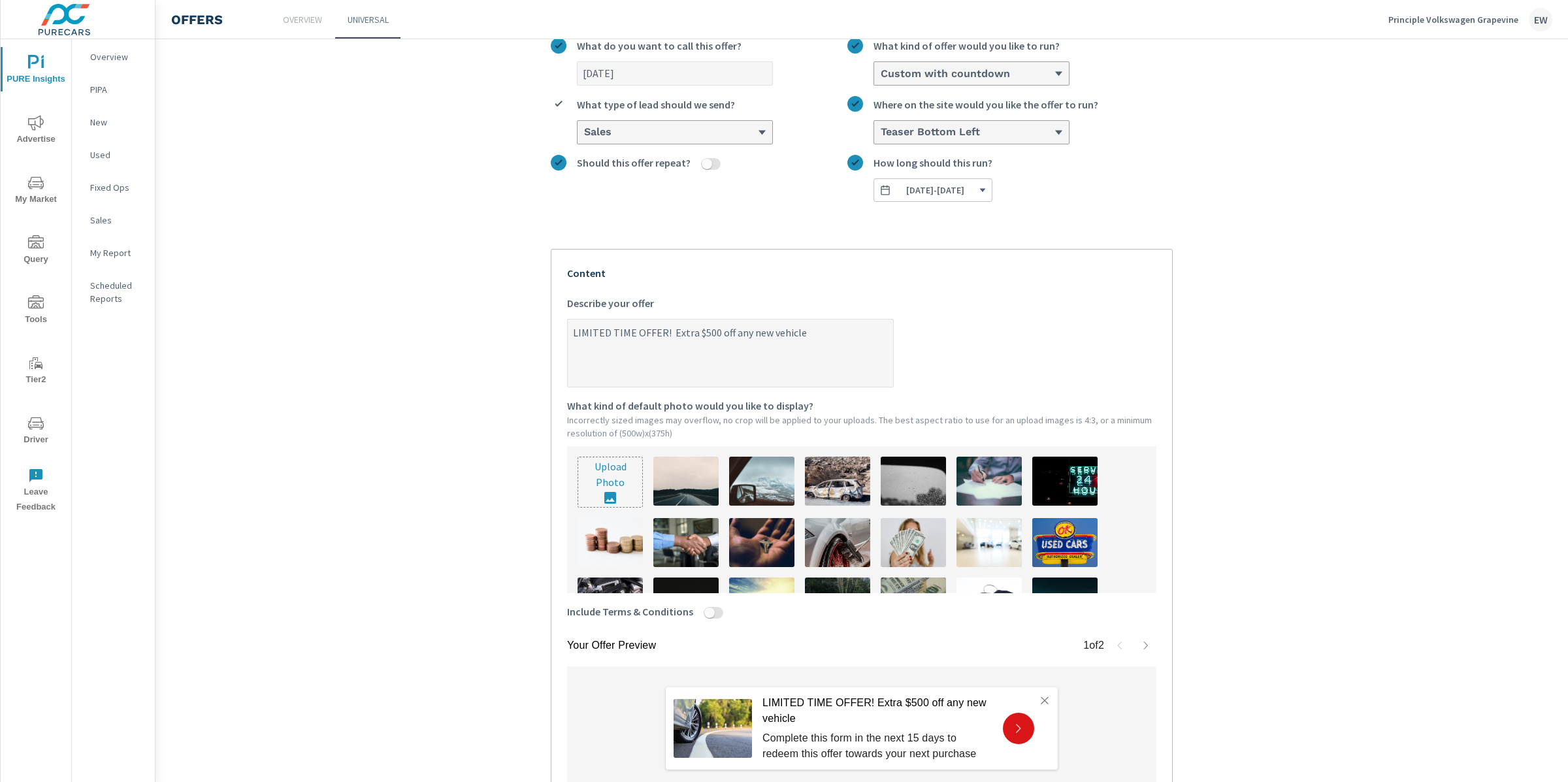
type textarea "LIMITED TIME OFFER! Extra $500 off any new vehicle"
type textarea "x"
type textarea "LIMITED TIME OFFER! Extra $500 off any new vehicle o"
type textarea "x"
type textarea "LIMITED TIME OFFER! Extra $500 off any new vehicle or"
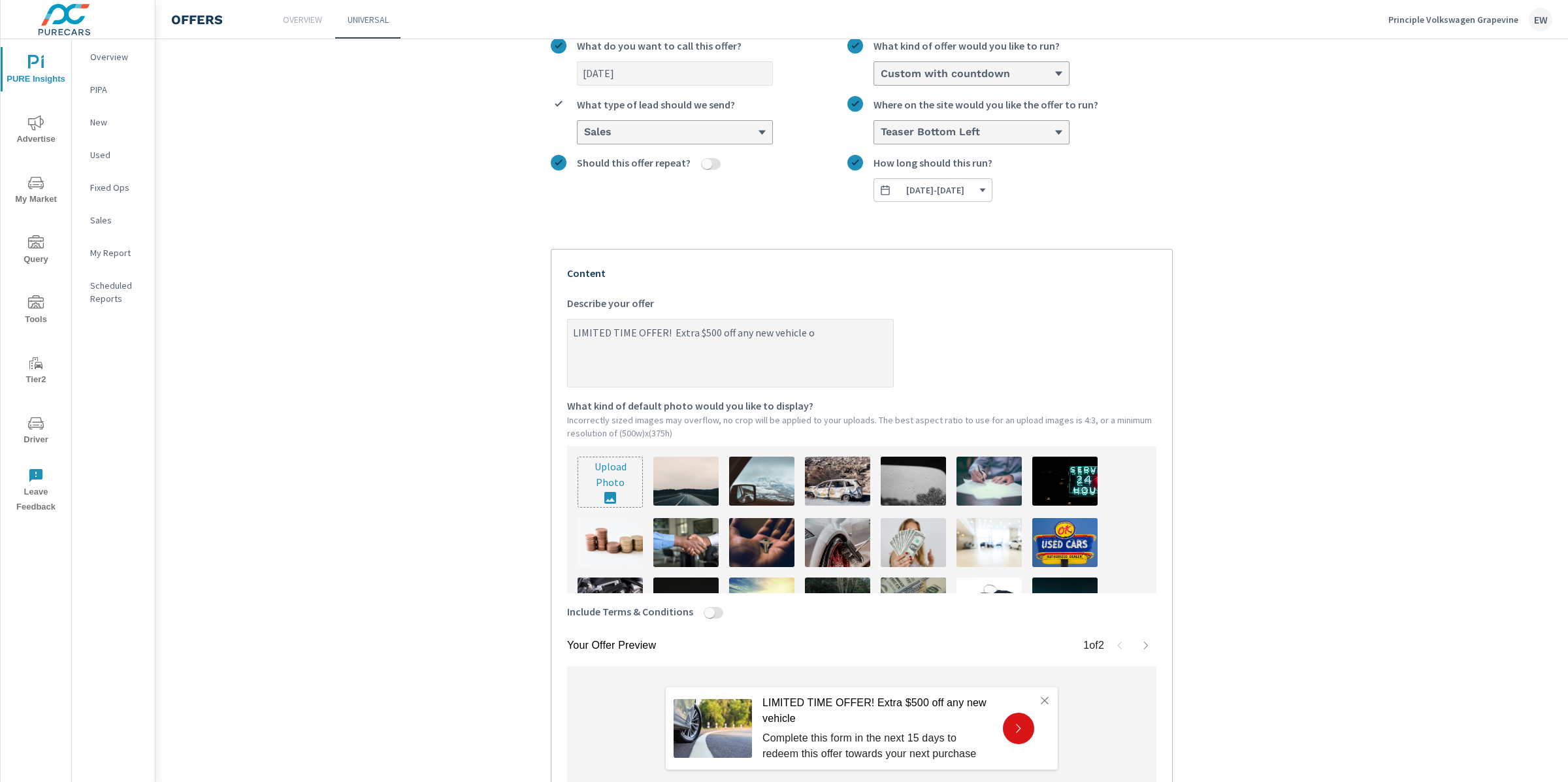
type textarea "x"
type textarea "LIMITED TIME OFFER! Extra $500 off any new vehicle or"
type textarea "x"
type textarea "LIMITED TIME OFFER! Extra $500 off any new vehicle or $"
type textarea "x"
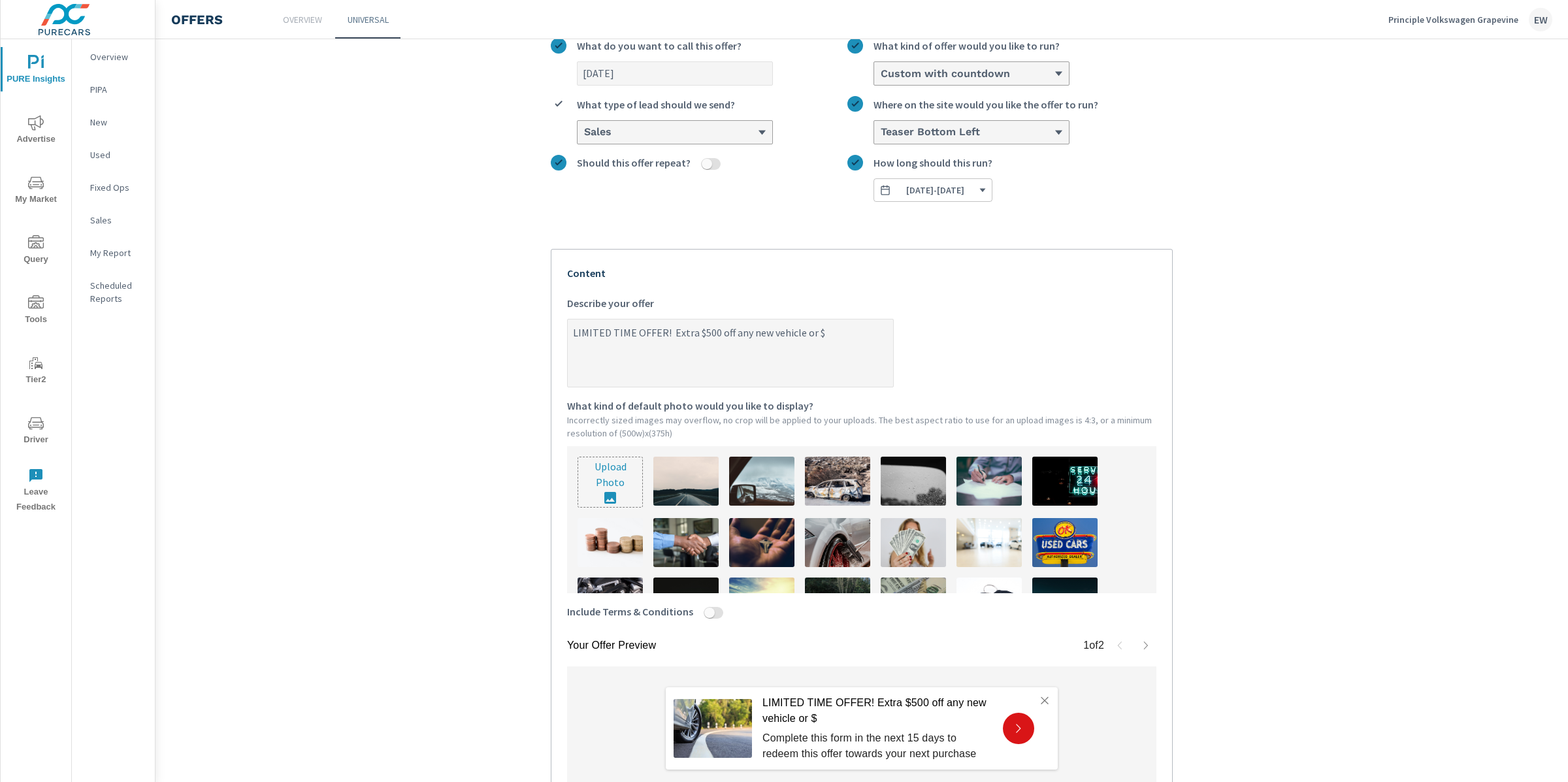
type textarea "LIMITED TIME OFFER! Extra $500 off any new vehicle or $2"
type textarea "x"
type textarea "LIMITED TIME OFFER! Extra $500 off any new vehicle or $25"
type textarea "x"
type textarea "LIMITED TIME OFFER! Extra $500 off any new vehicle or $250"
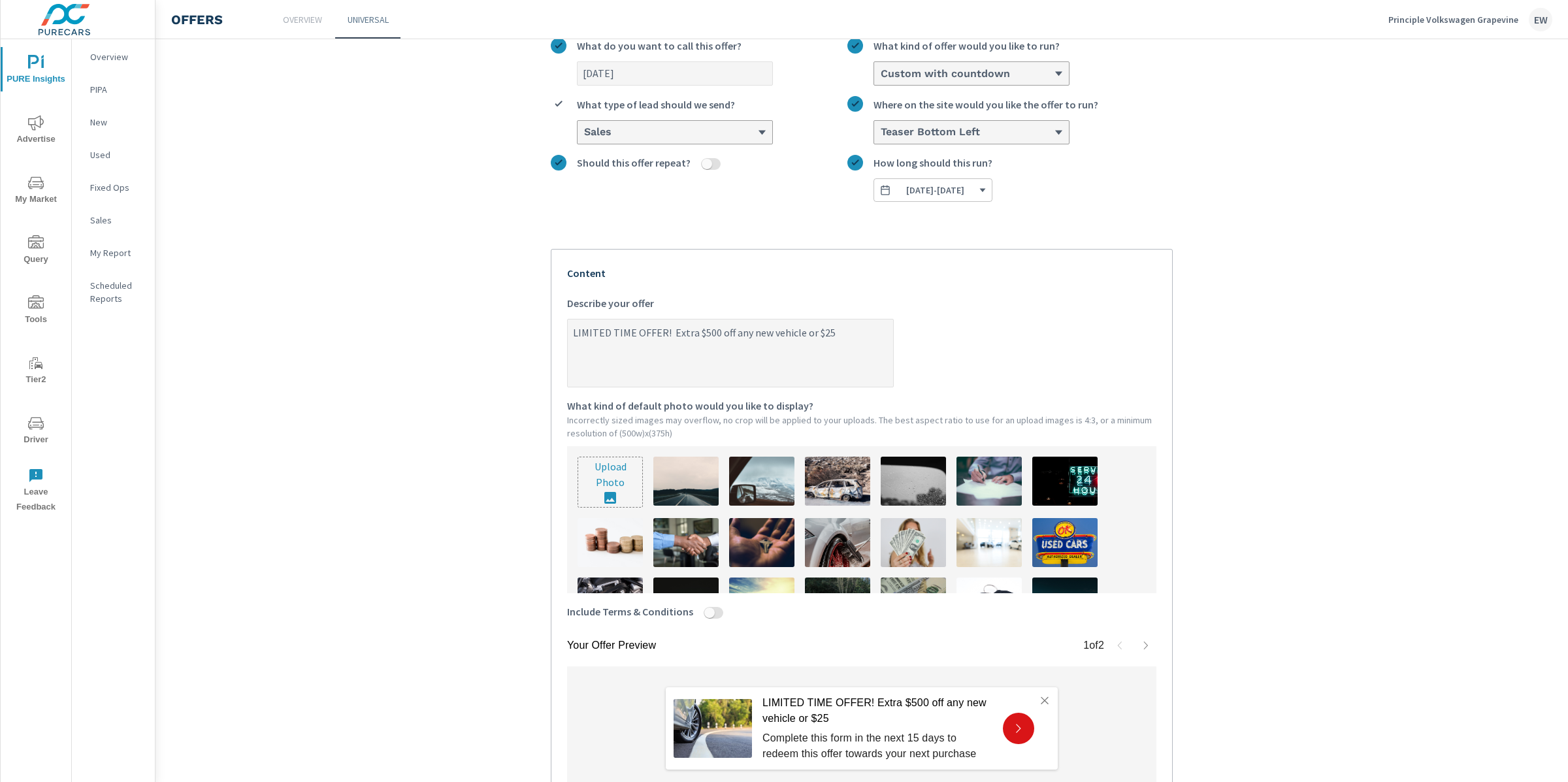
type textarea "x"
type textarea "LIMITED TIME OFFER! Extra $500 off any new vehicle or $250"
type textarea "x"
type textarea "LIMITED TIME OFFER! Extra $500 off any new vehicle or $250 o"
type textarea "x"
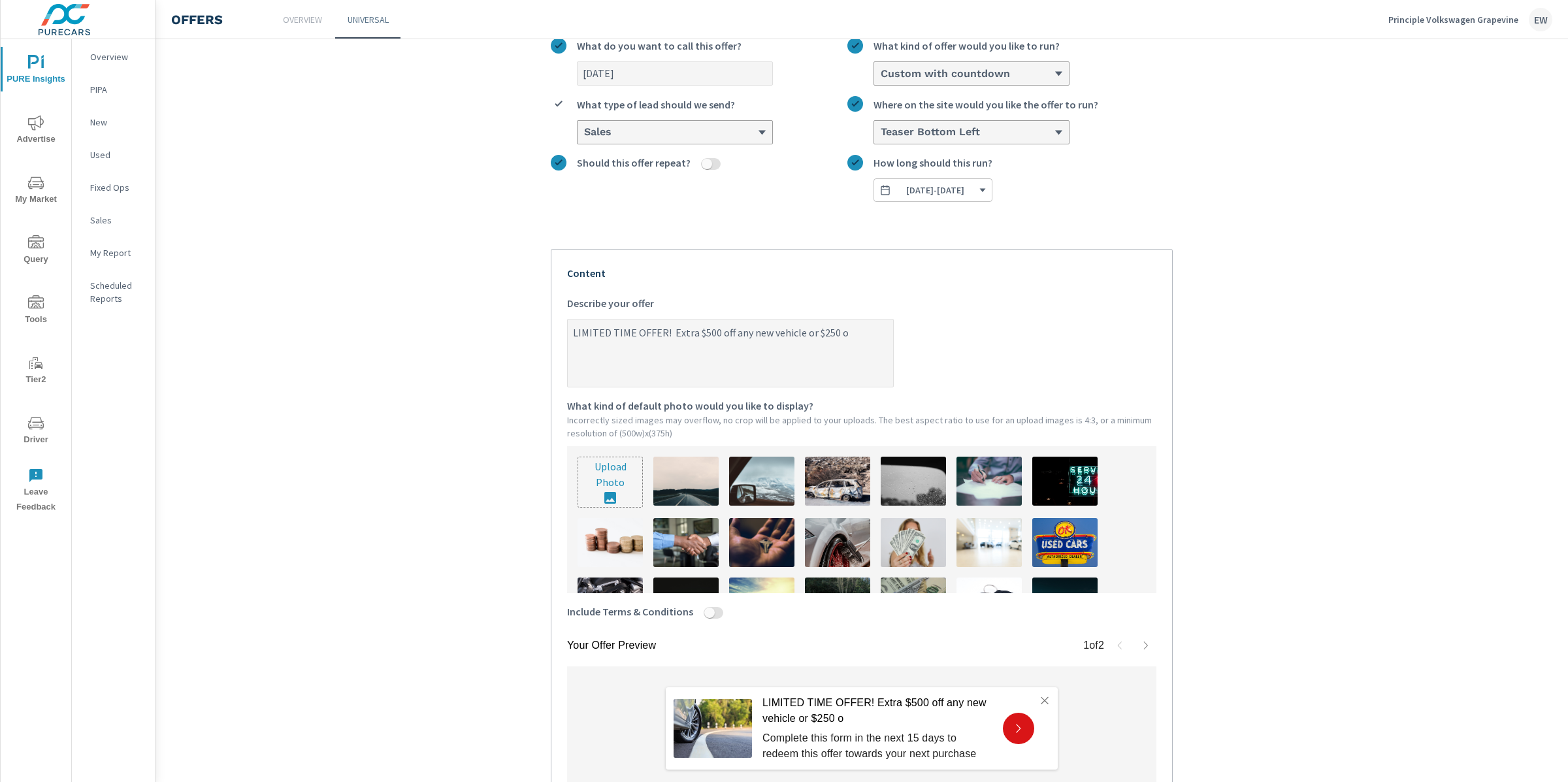
type textarea "LIMITED TIME OFFER! Extra $500 off any new vehicle or $250 of"
type textarea "x"
type textarea "LIMITED TIME OFFER! Extra $500 off any new vehicle or $250 off"
type textarea "x"
type textarea "LIMITED TIME OFFER! Extra $500 off any new vehicle or $250 of"
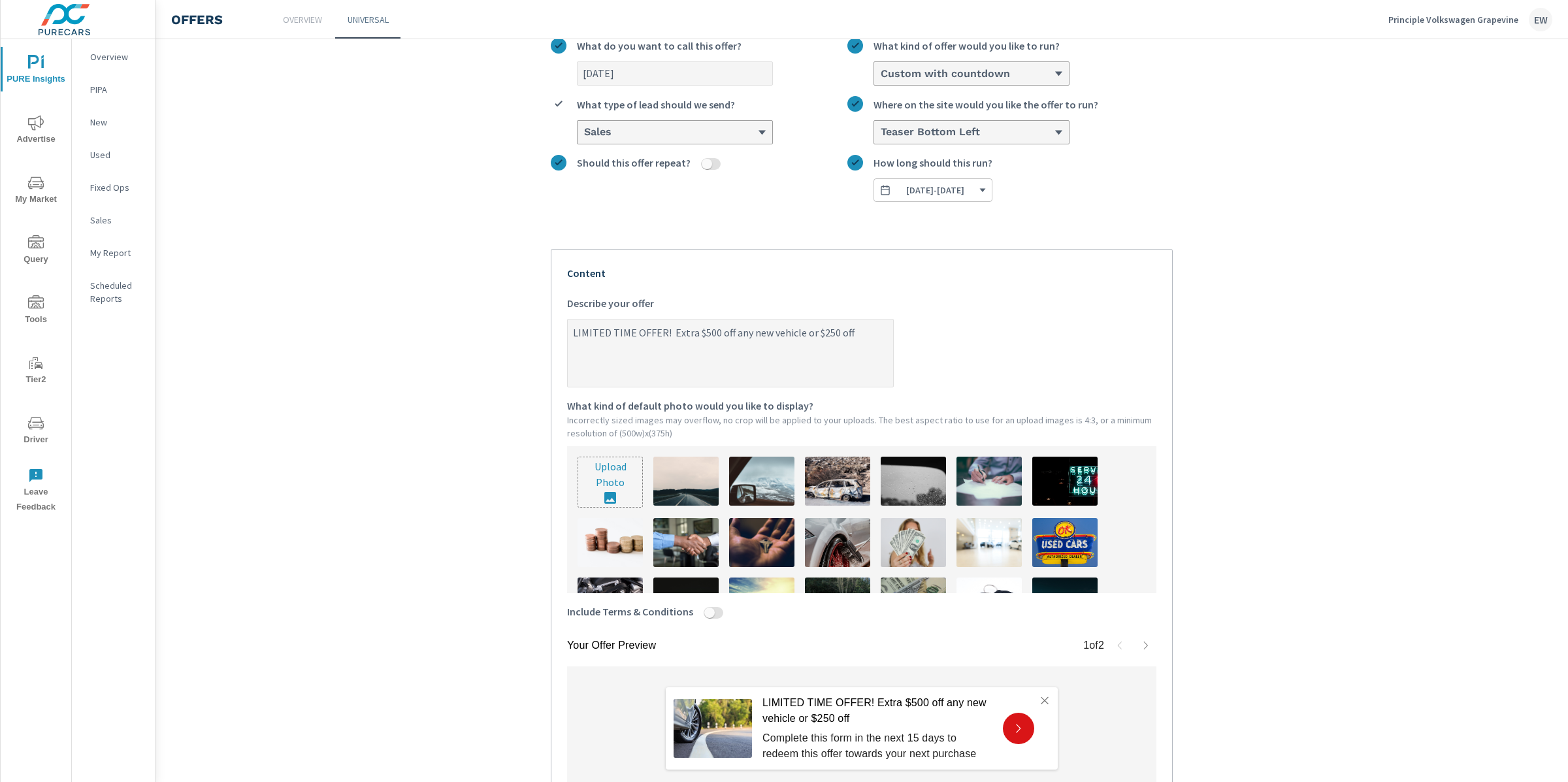
type textarea "x"
type textarea "LIMITED TIME OFFER! Extra $500 off any new vehicle or $250 o"
type textarea "x"
type textarea "LIMITED TIME OFFER! Extra $500 off any new vehicle or $250"
type textarea "x"
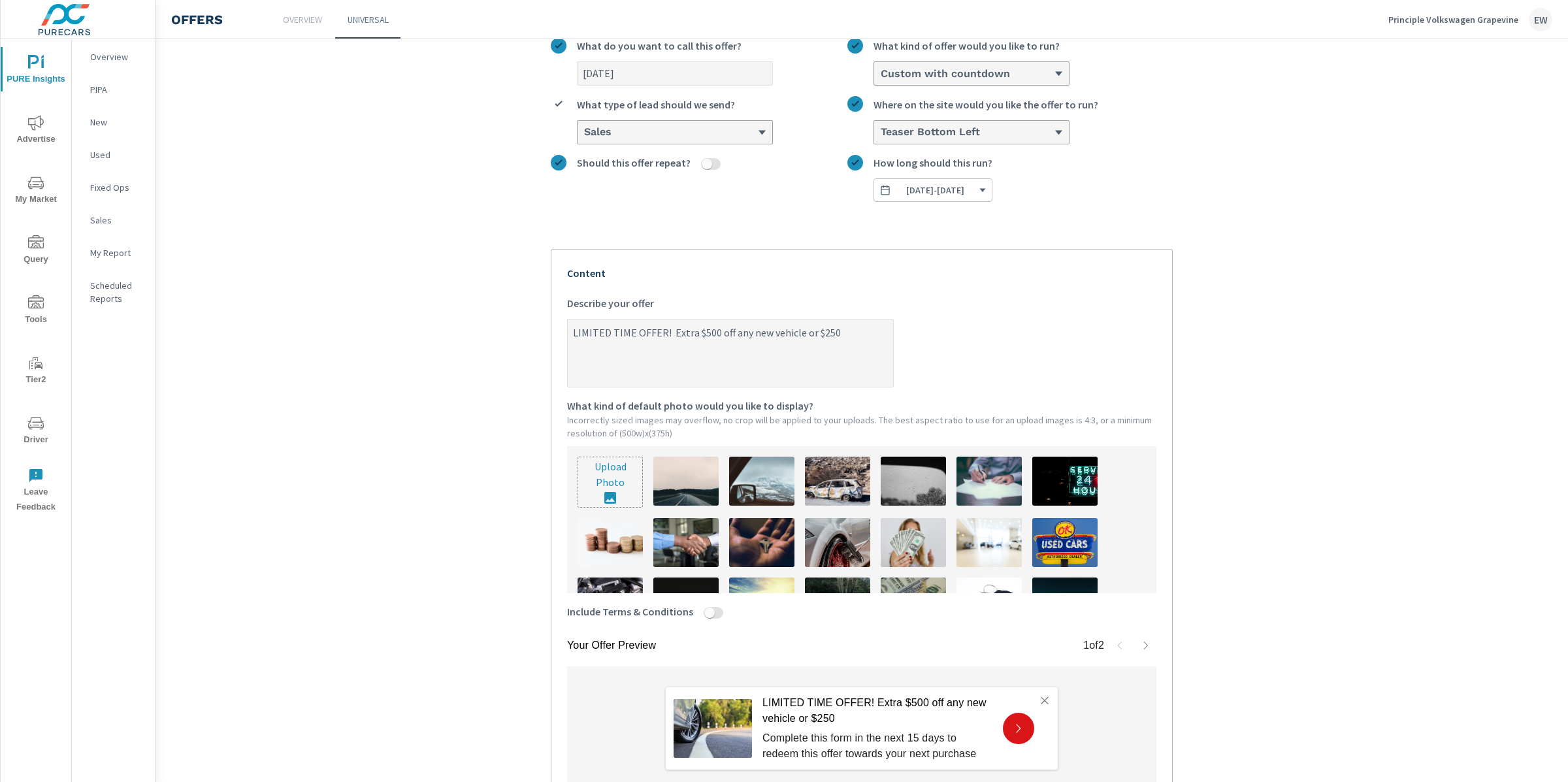
type textarea "LIMITED TIME OFFER! Extra $500 off any new vehicle or $250"
type textarea "x"
type textarea "LIMITED TIME OFFER! Extra $500 off any new vehicle or $25"
type textarea "x"
type textarea "LIMITED TIME OFFER! Extra $500 off any new vehicle or $2"
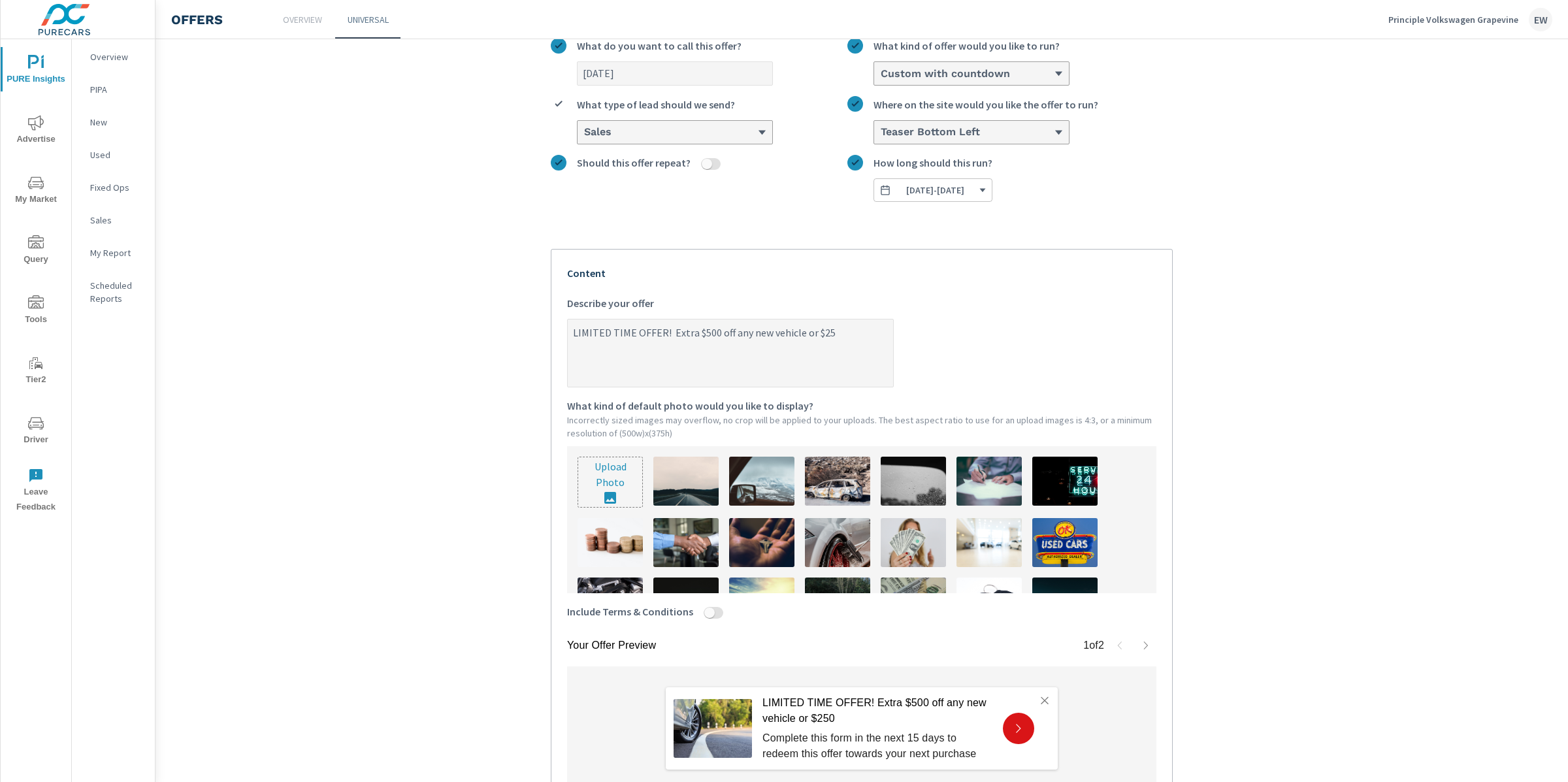
type textarea "x"
type textarea "LIMITED TIME OFFER! Extra $500 off any new vehicle or $"
type textarea "x"
type textarea "LIMITED TIME OFFER! Extra $500 off any new vehicle or"
type textarea "x"
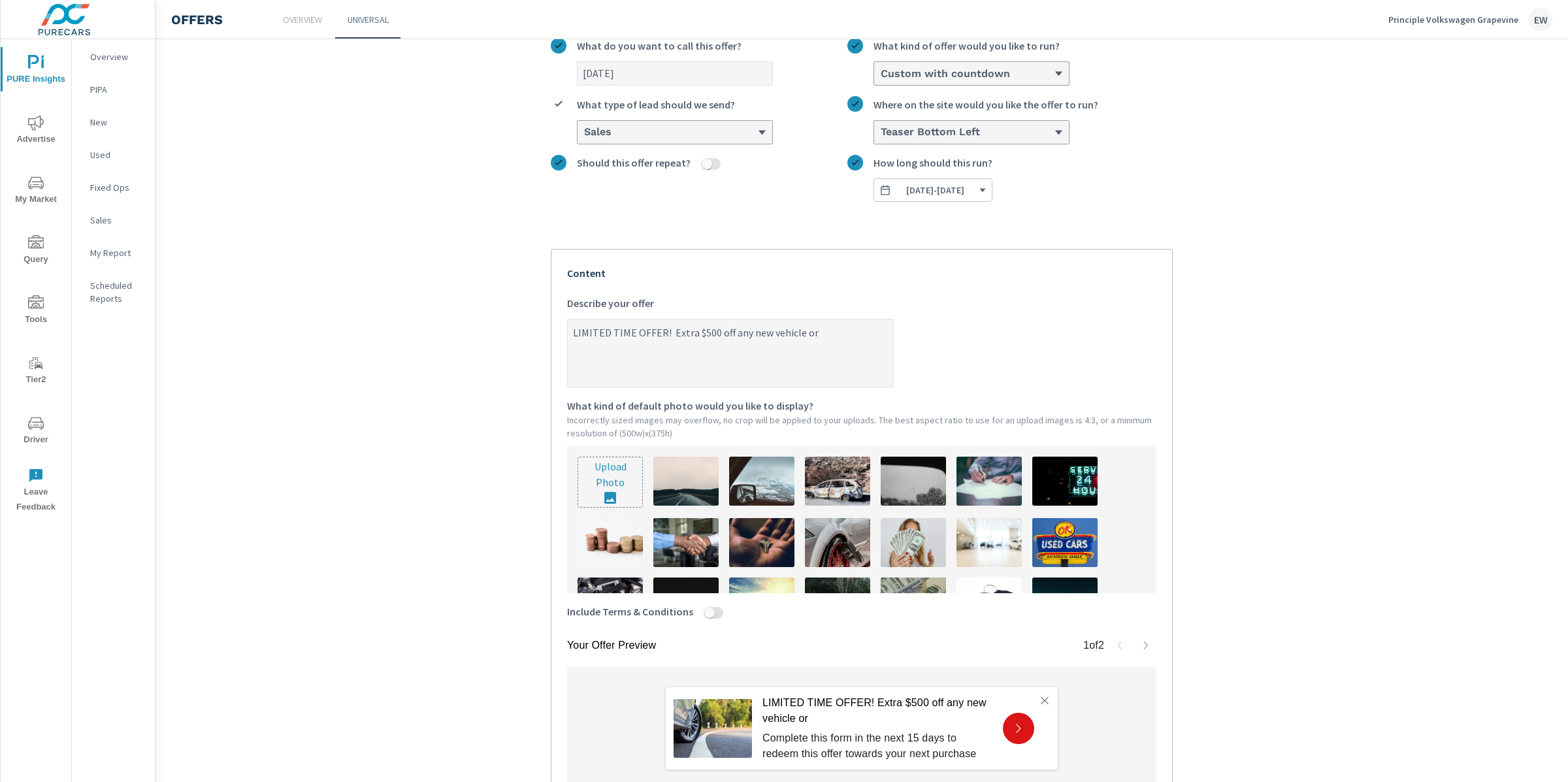
type textarea "LIMITED TIME OFFER! Extra $500 off any new vehicle or"
type textarea "x"
type textarea "LIMITED TIME OFFER! Extra $500 off any new vehicle o"
type textarea "x"
type textarea "LIMITED TIME OFFER! Extra $500 off any new vehicle"
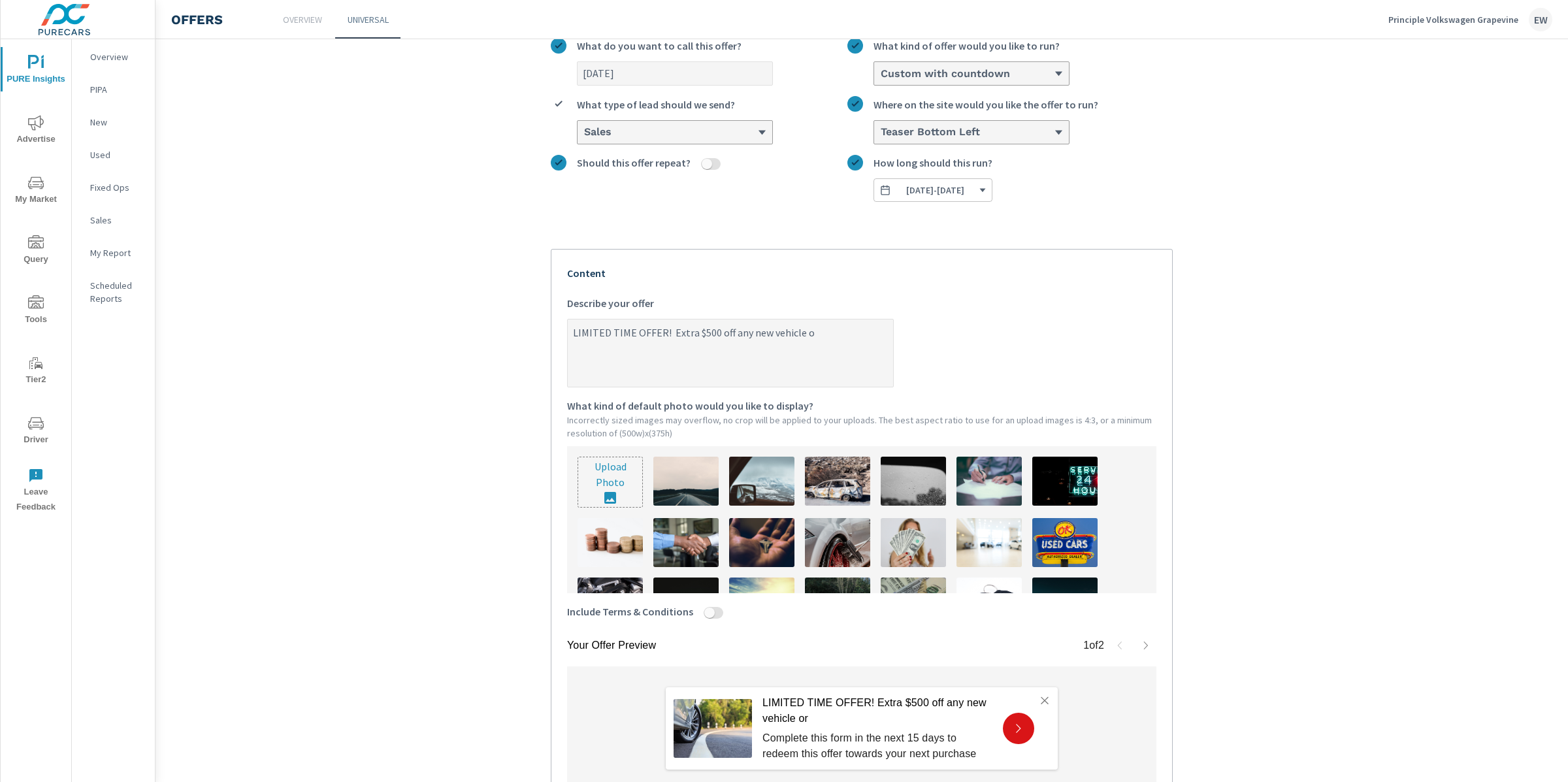
type textarea "x"
type textarea "LIMITED TIME OFFER! Extra $500 off any new vehicle"
type textarea "x"
type textarea "LIMITED TIME OFFER! Extra $500 off any new vehicle!"
type textarea "x"
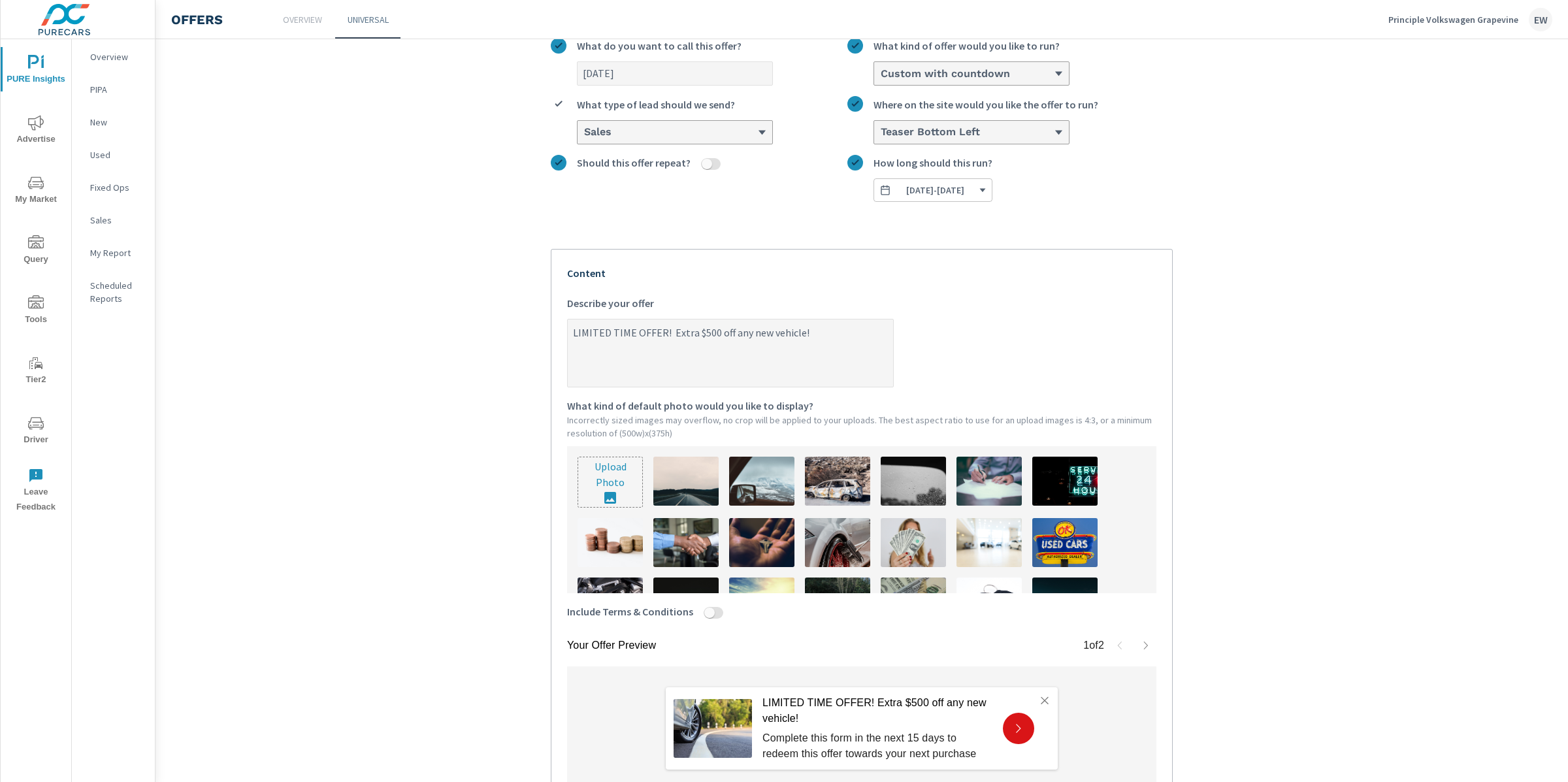
type textarea "LIMITED TIME OFFER! Extra $500 off any new vehicle!"
click at [430, 374] on section "Create an offer [DATE] What do you want to call this offer? Custom with countdo…" at bounding box center [861, 447] width 1412 height 967
click at [1008, 375] on label "LIMITED TIME OFFER! Extra $500 off any new vehicle! x Describe your offer" at bounding box center [862, 342] width 590 height 92
click at [893, 375] on textarea "LIMITED TIME OFFER! Extra $500 off any new vehicle!" at bounding box center [730, 354] width 325 height 65
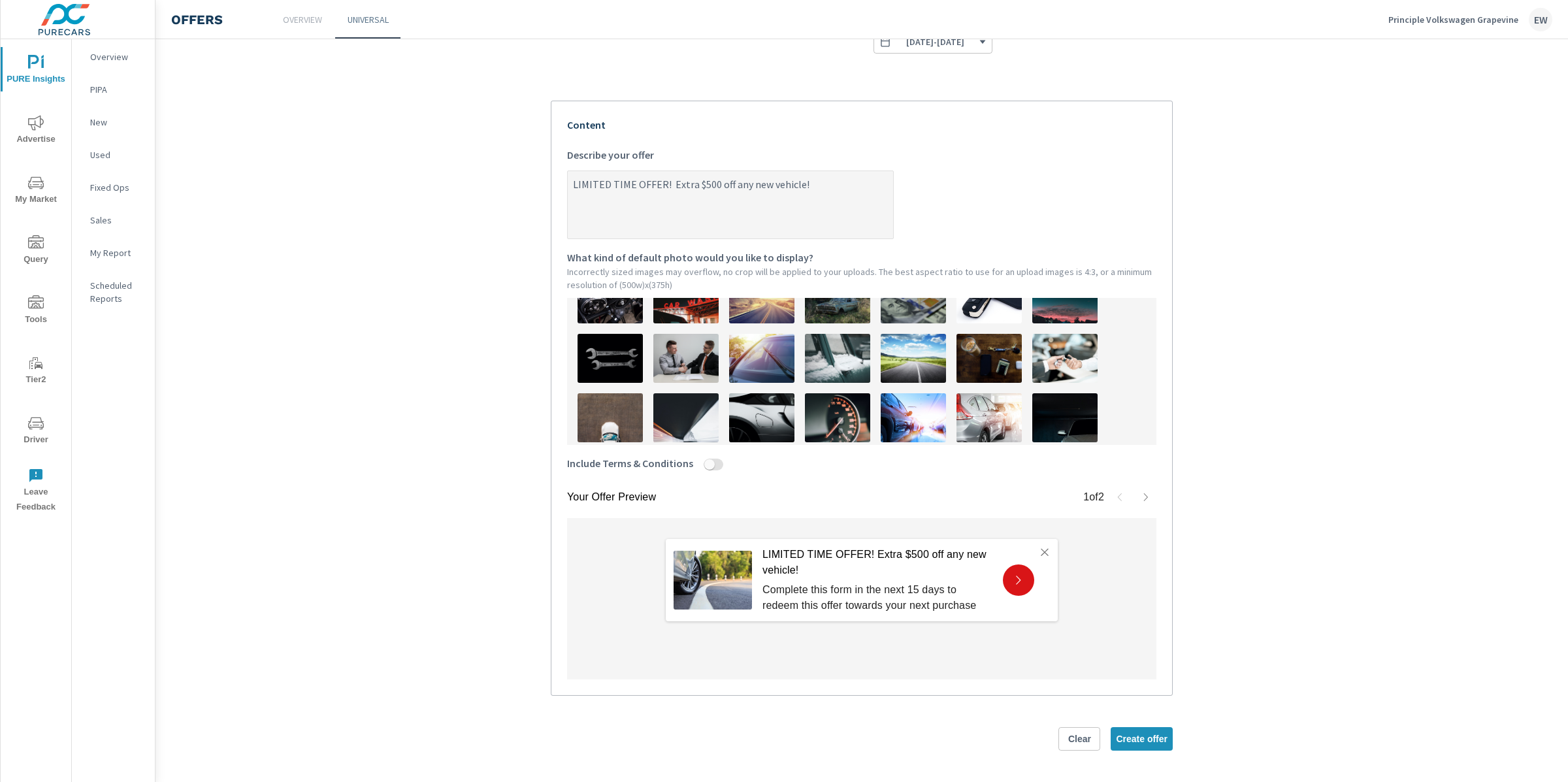
scroll to position [158, 0]
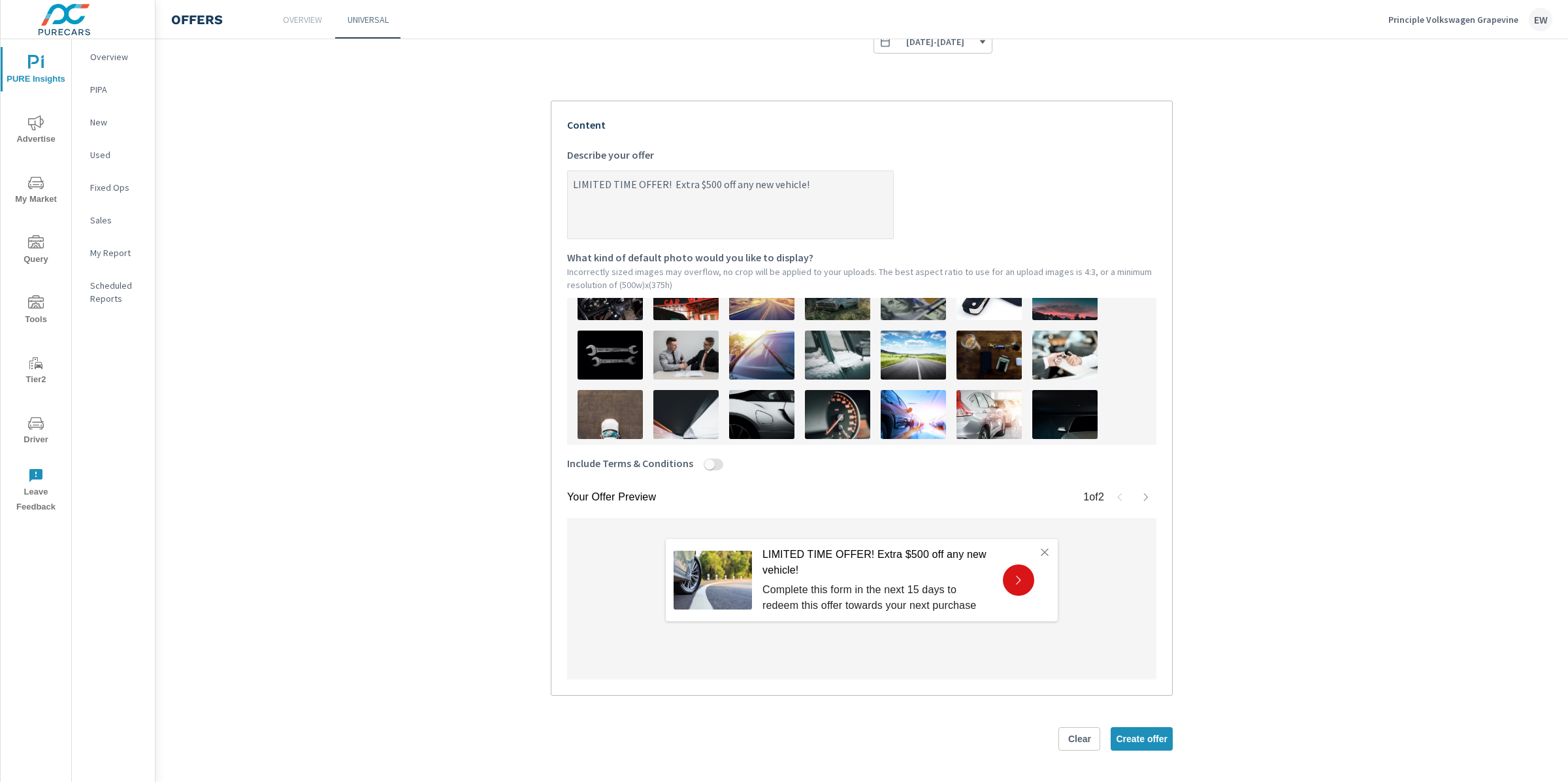
click at [901, 314] on img at bounding box center [913, 296] width 65 height 49
type textarea "x"
click at [726, 470] on input "Include Terms & Conditions" at bounding box center [709, 464] width 31 height 12
checkbox input "true"
type textarea "x"
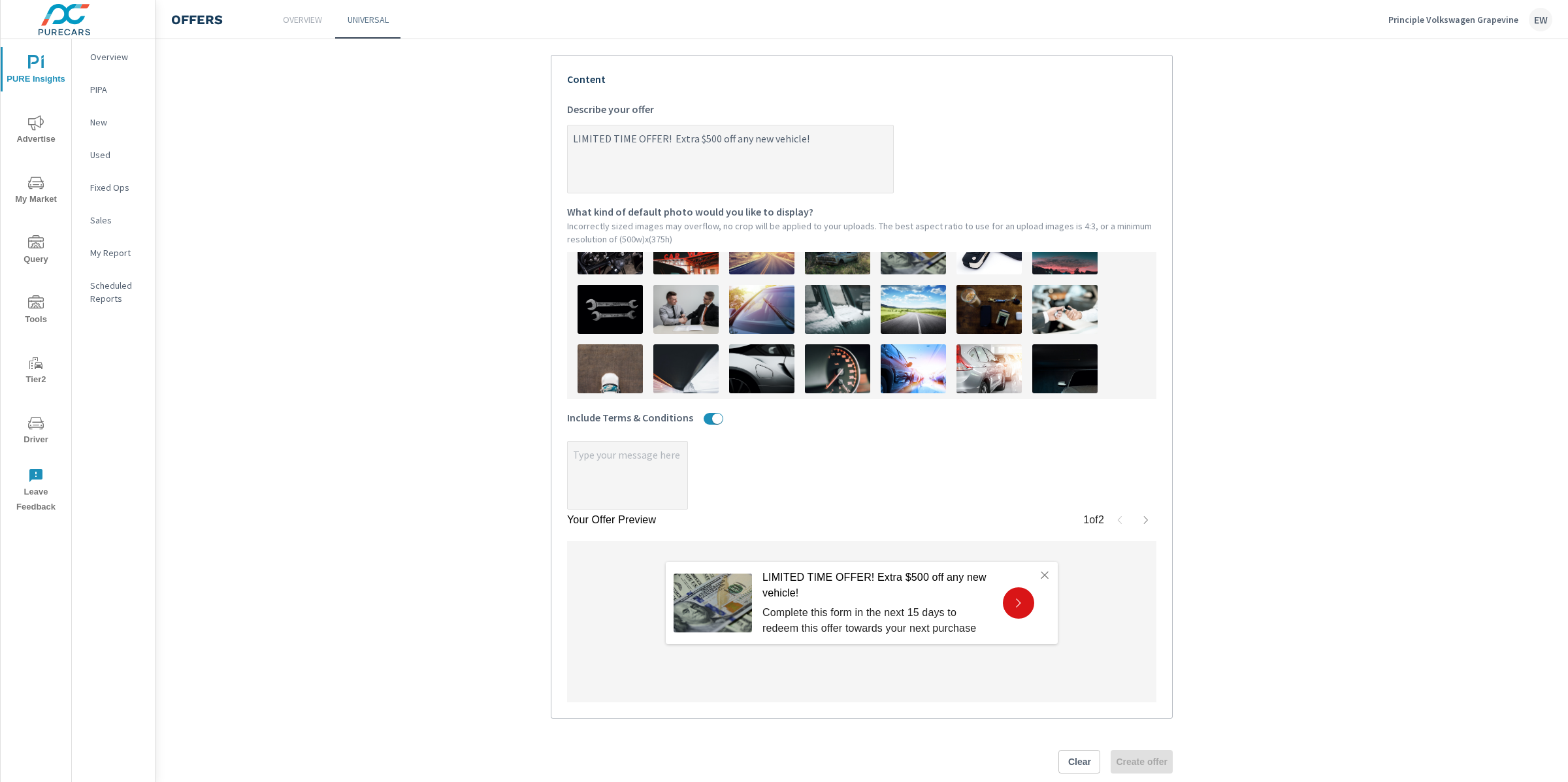
type textarea "x"
click at [626, 508] on textarea "x" at bounding box center [627, 476] width 119 height 65
type textarea "x"
type textarea "S"
type textarea "x"
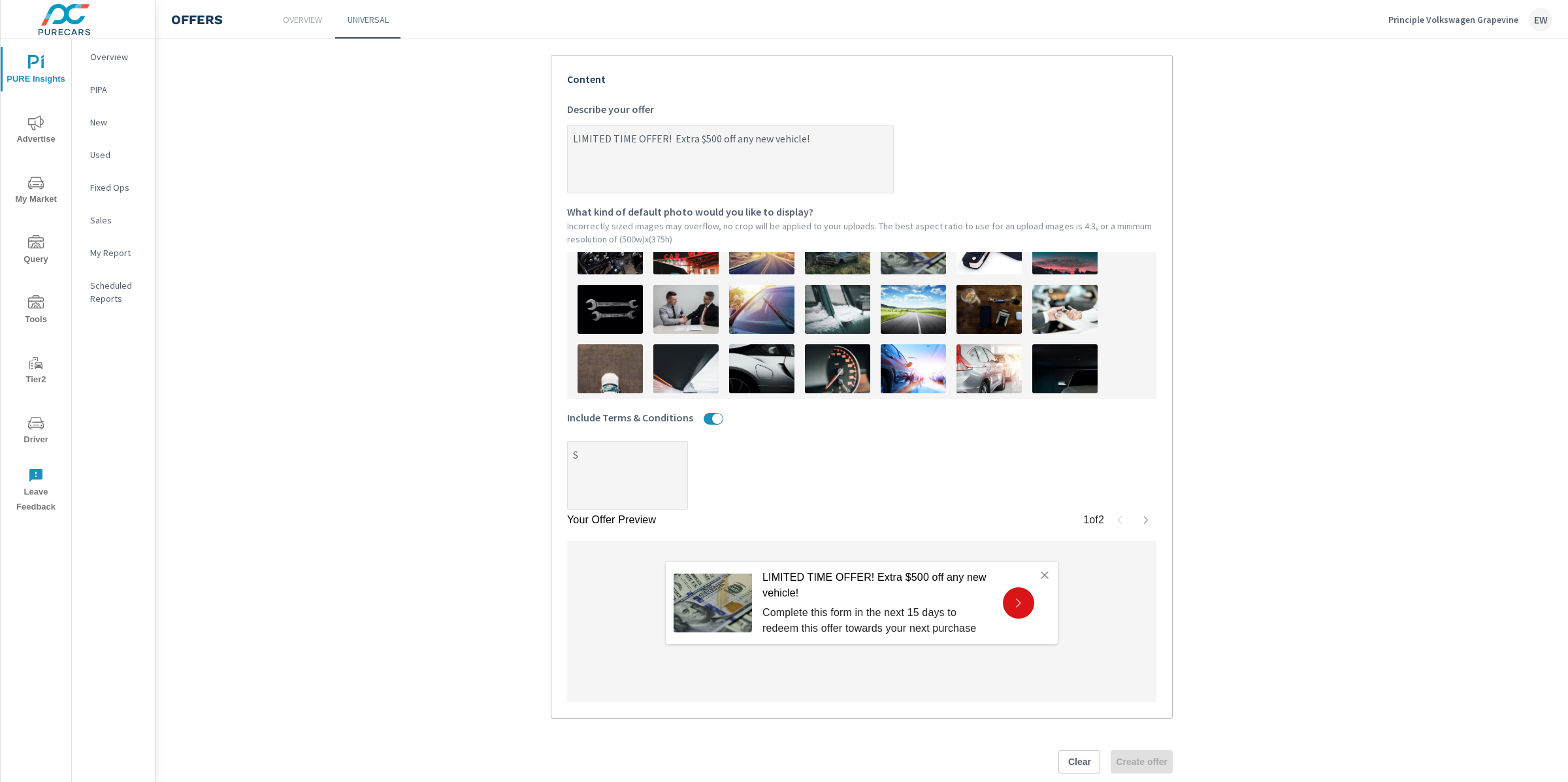
type textarea "x"
type textarea "Se"
type textarea "x"
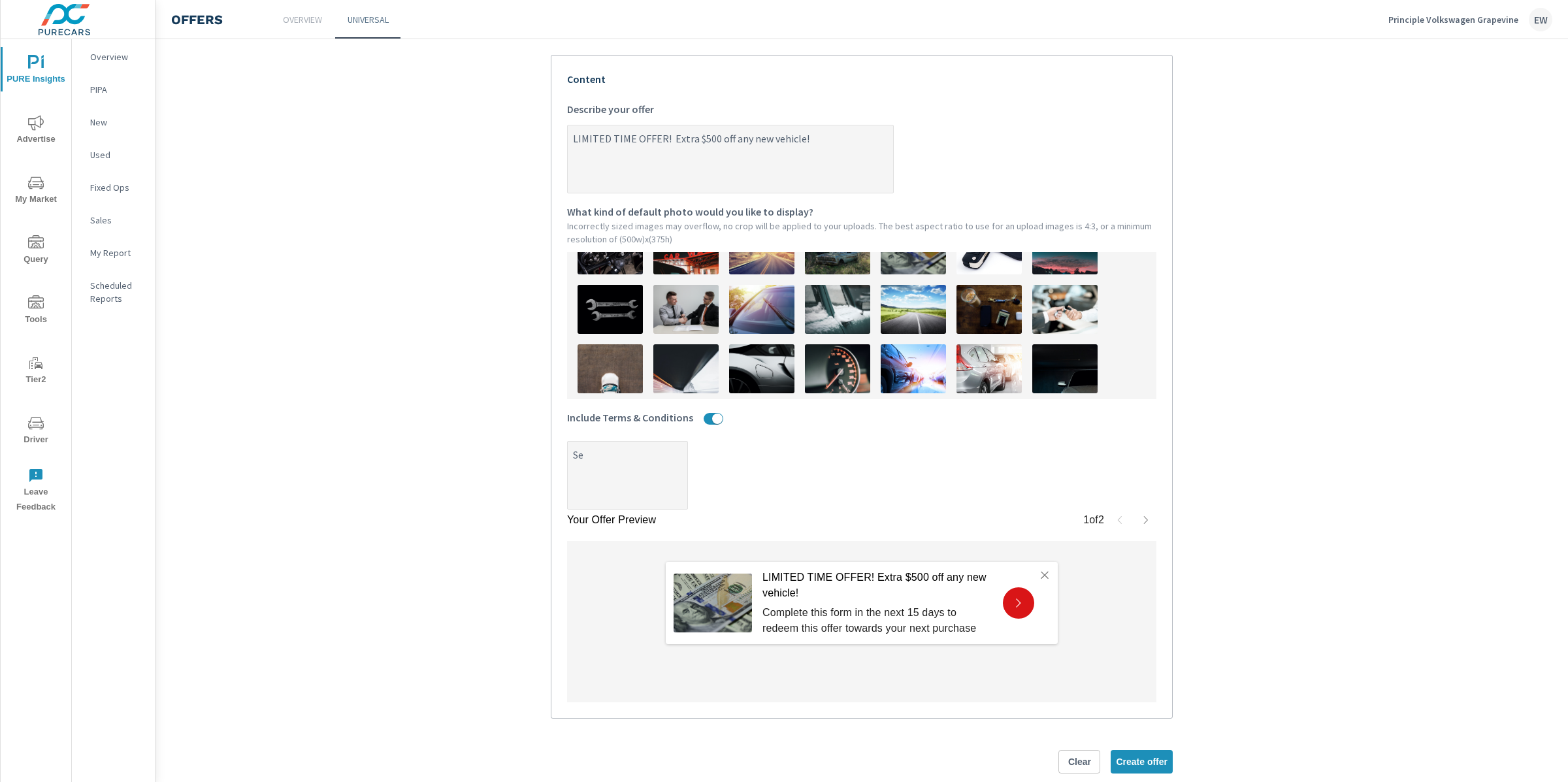
type textarea "x"
type textarea "See"
type textarea "x"
type textarea "See"
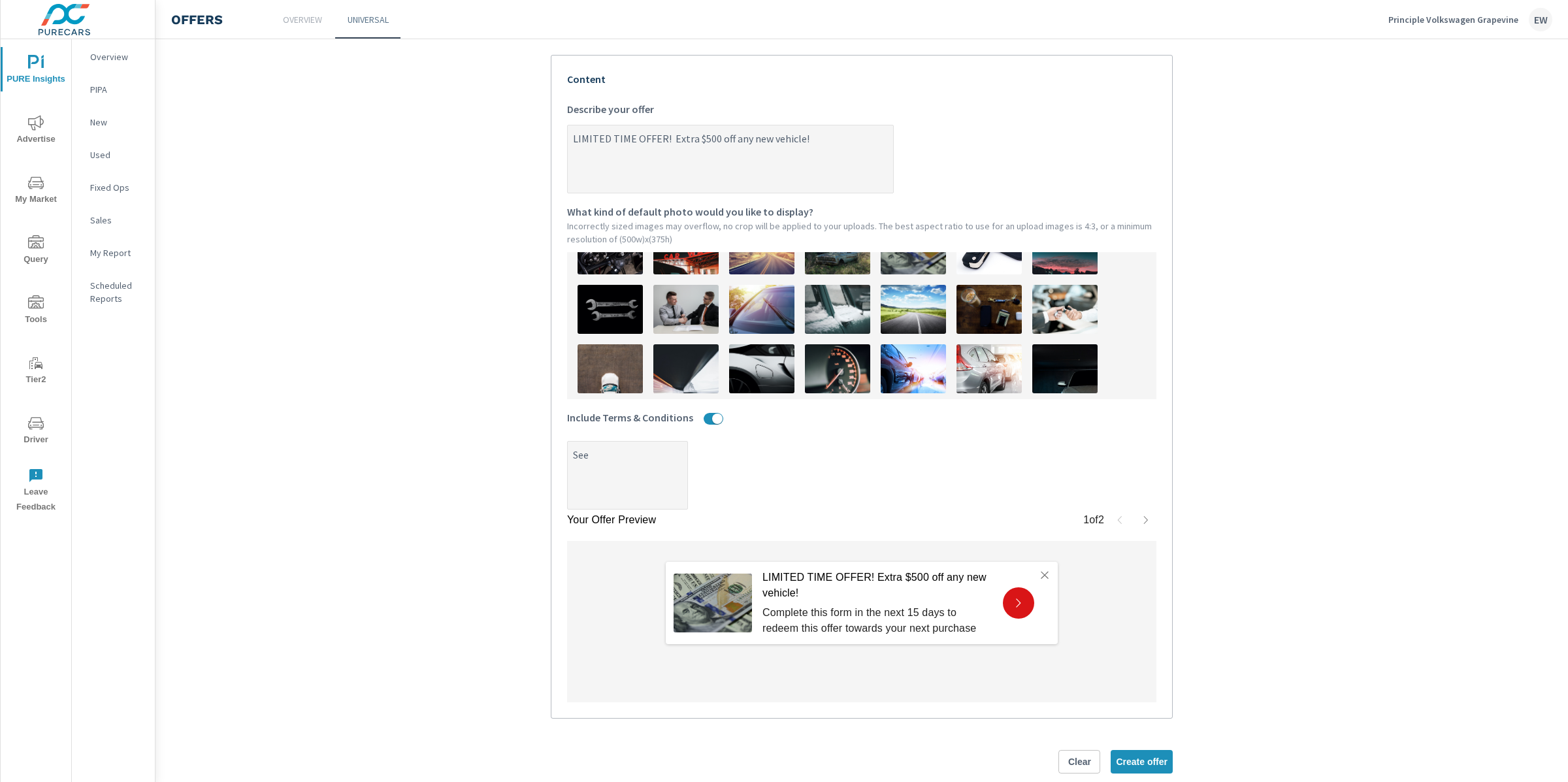
type textarea "x"
type textarea "See d"
type textarea "x"
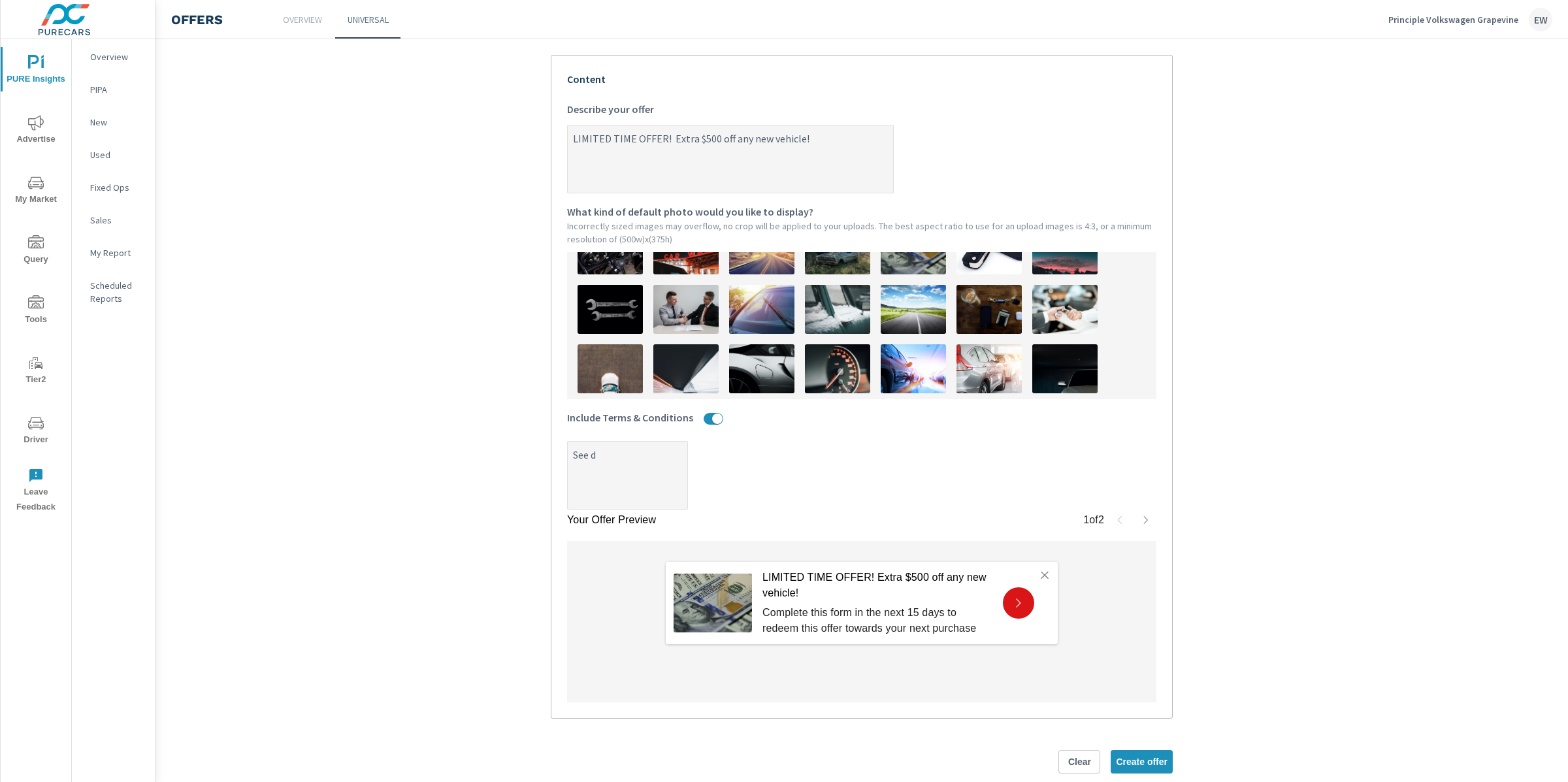
type textarea "See de"
type textarea "x"
type textarea "See dea"
type textarea "x"
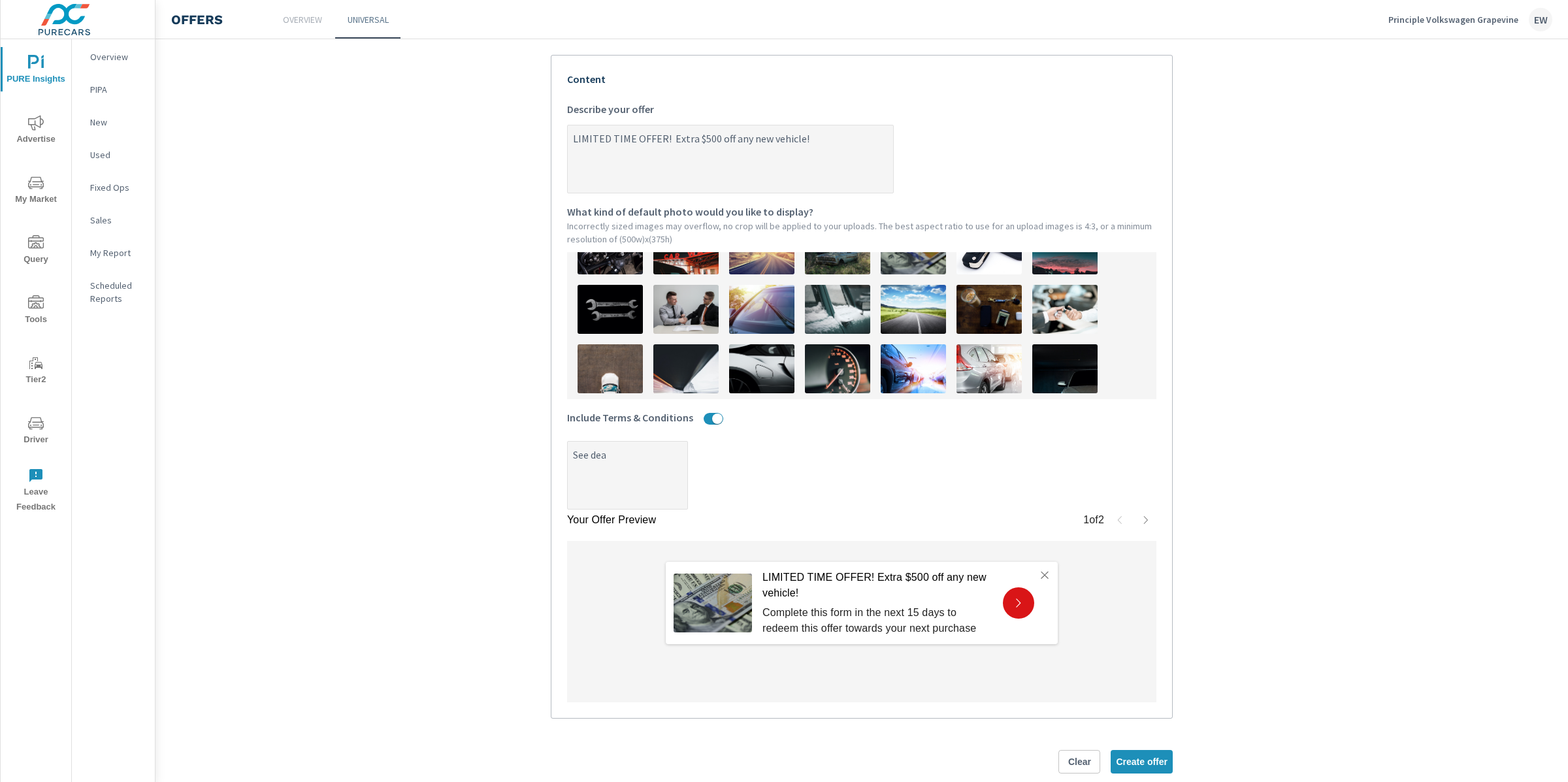
type textarea "x"
type textarea "See deal"
type textarea "x"
type textarea "See deale"
type textarea "x"
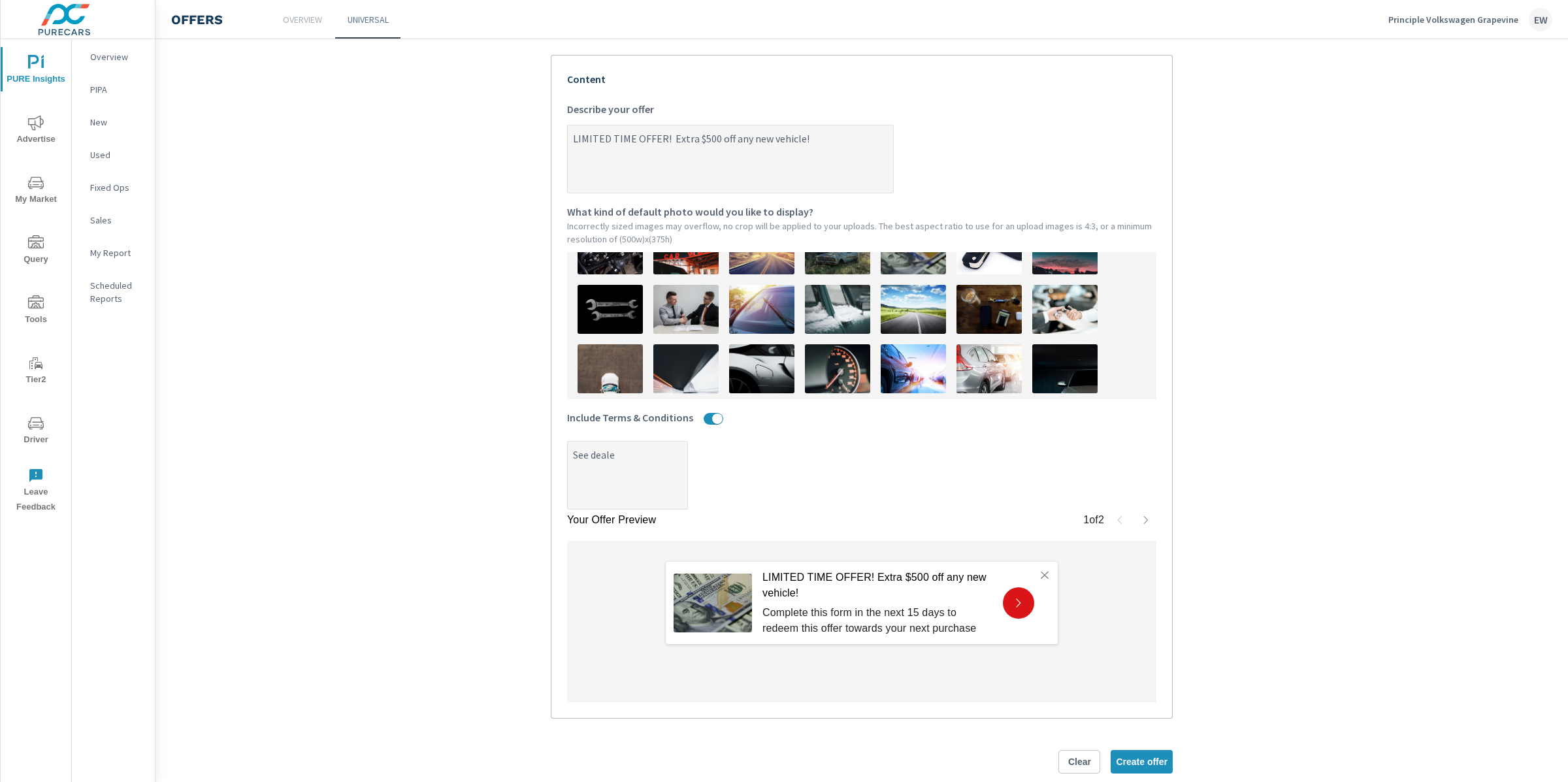
type textarea "x"
type textarea "See dealer"
type textarea "x"
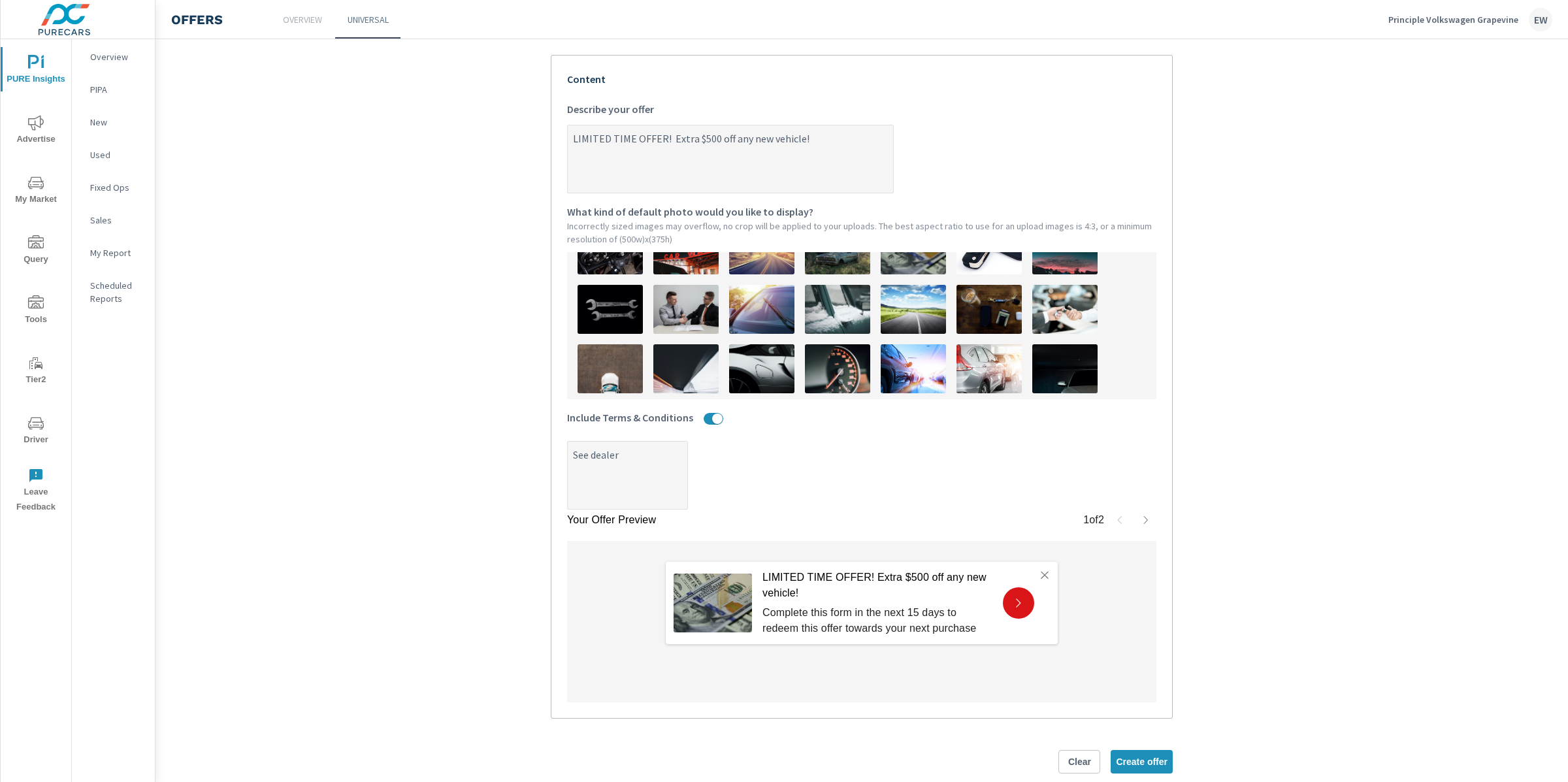
type textarea "See dealer"
type textarea "x"
type textarea "See dealer f"
type textarea "x"
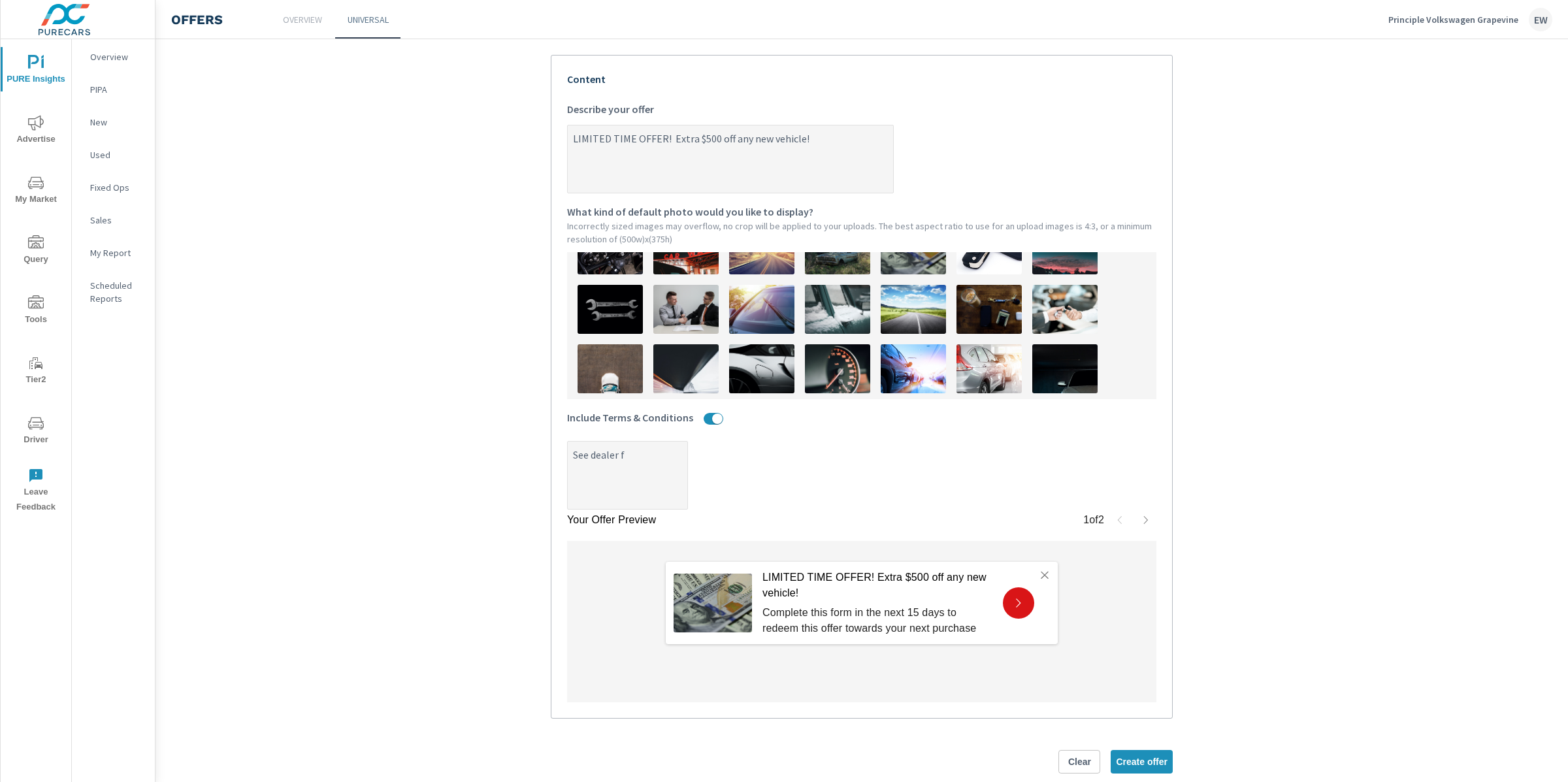
type textarea "x"
type textarea "See dealer fo"
type textarea "x"
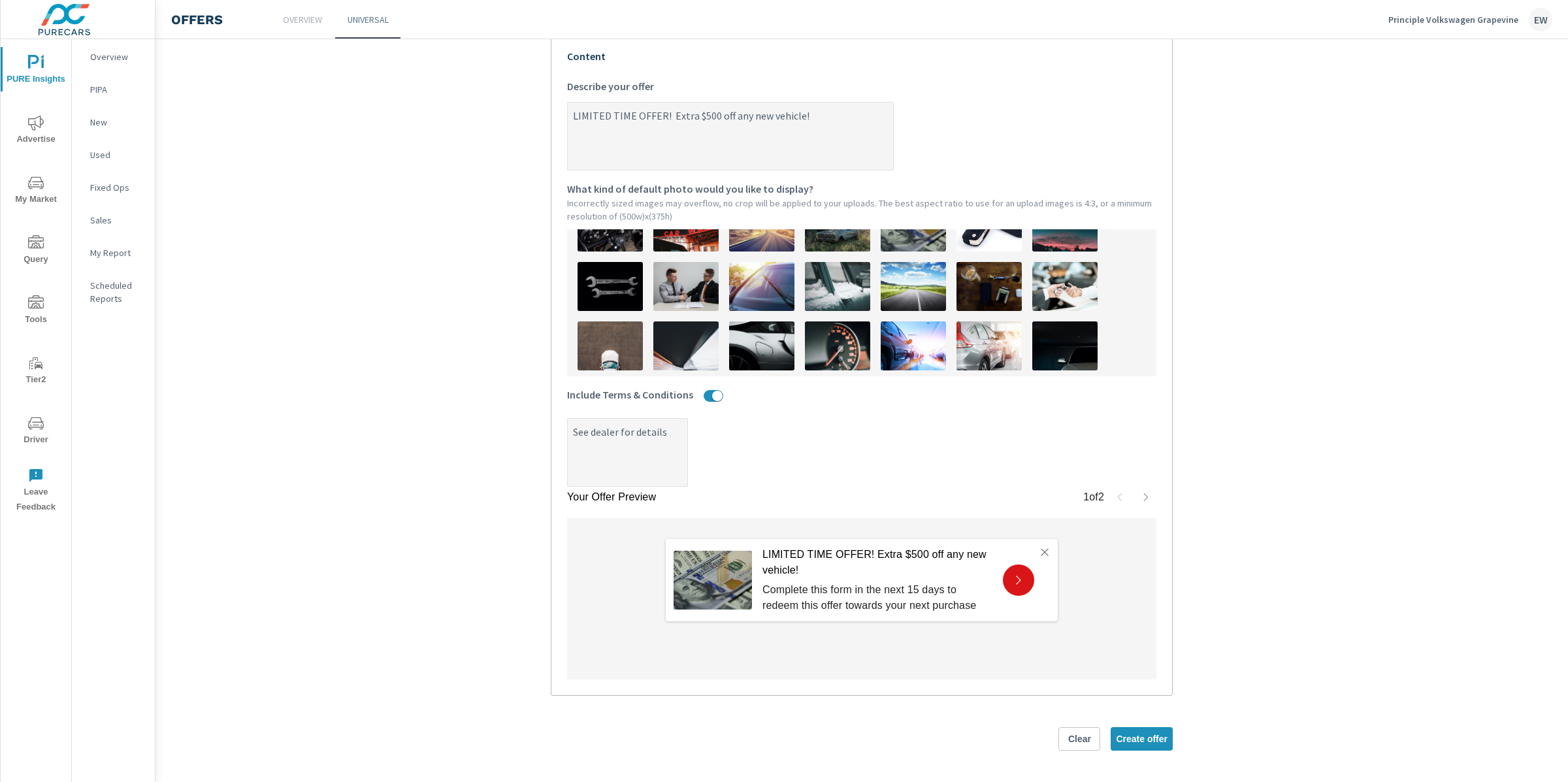
scroll to position [366, 0]
click at [1132, 739] on span "Create offer" at bounding box center [1141, 738] width 52 height 12
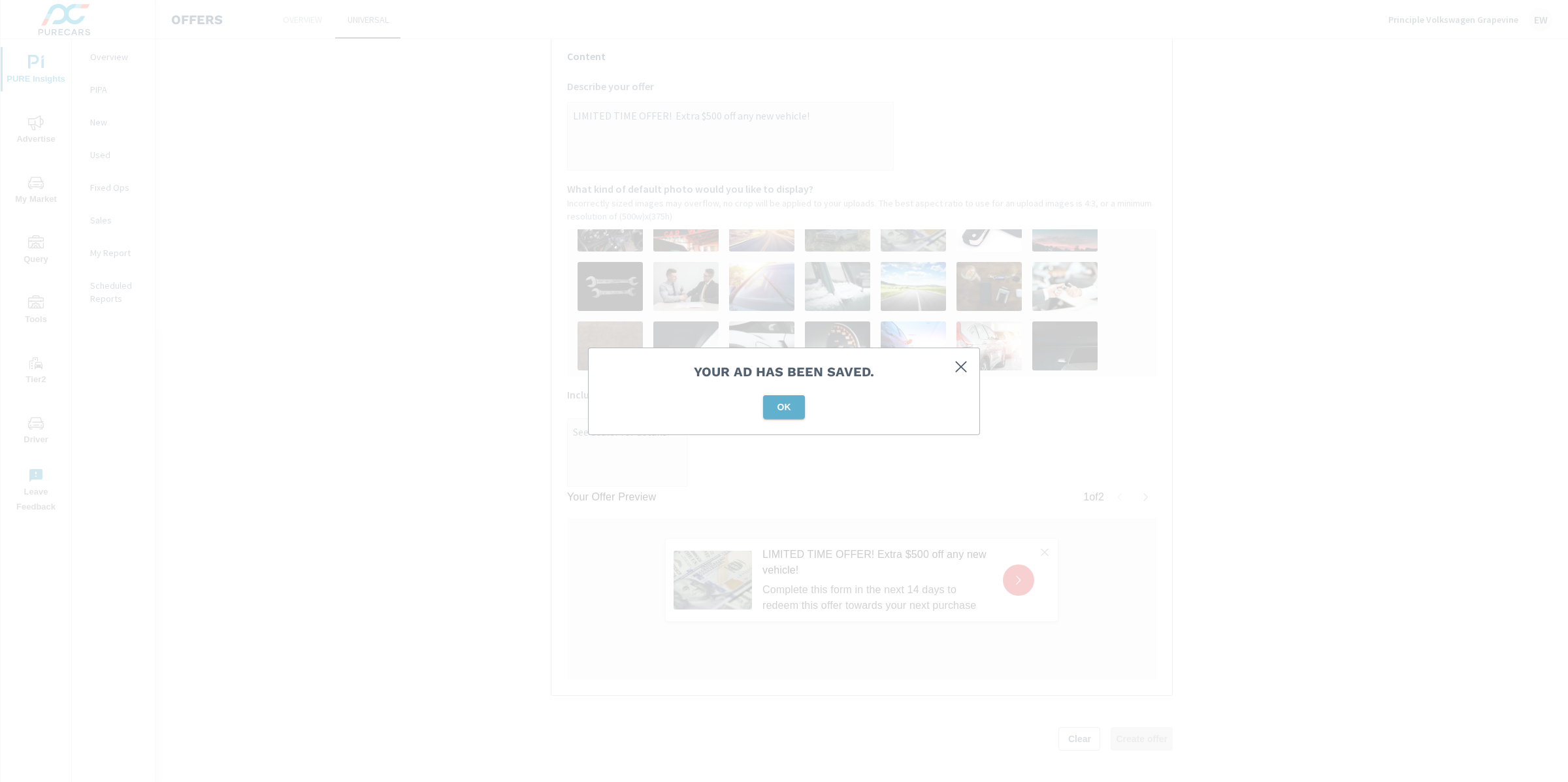
click at [779, 406] on span "OK" at bounding box center [784, 407] width 31 height 12
